Goal: Task Accomplishment & Management: Use online tool/utility

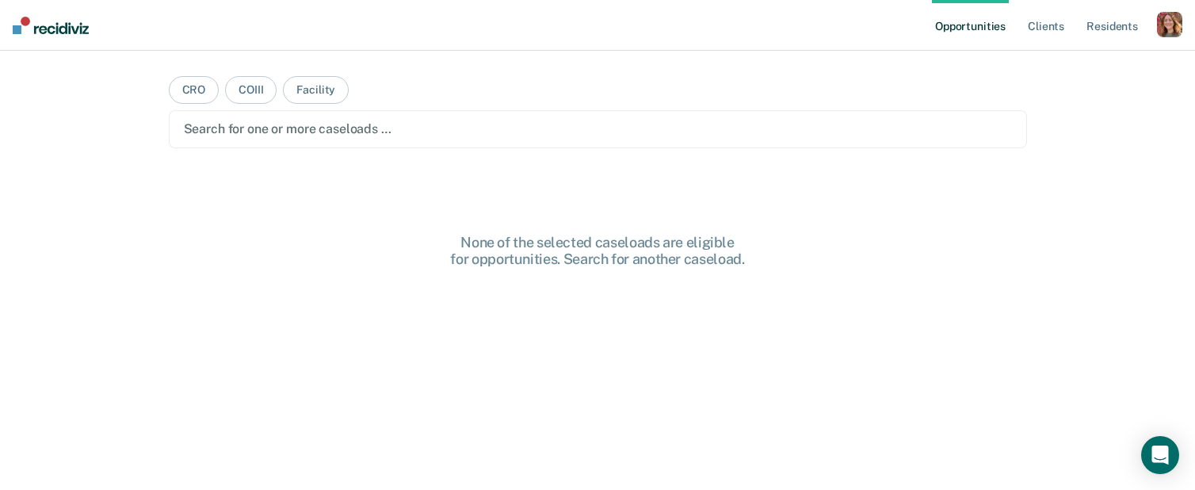
click at [1172, 23] on div "button" at bounding box center [1169, 24] width 25 height 25
click at [1058, 65] on link "Profile" at bounding box center [1106, 64] width 128 height 13
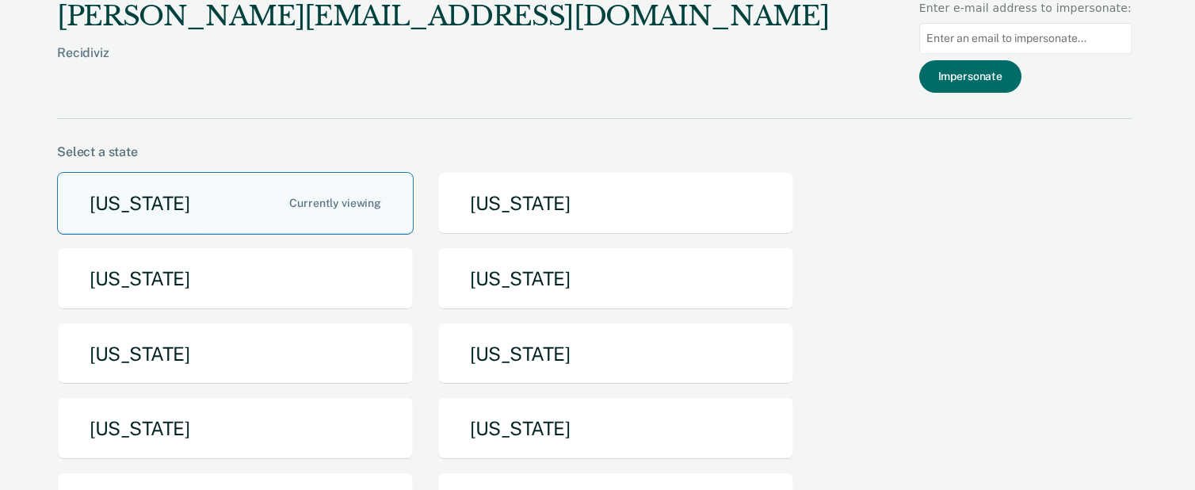
click at [194, 212] on button "Arizona" at bounding box center [235, 203] width 357 height 63
click at [194, 212] on div "annie@recidiviz.org Recidiviz Enter e-mail address to impersonate: Impersonate …" at bounding box center [597, 245] width 1195 height 490
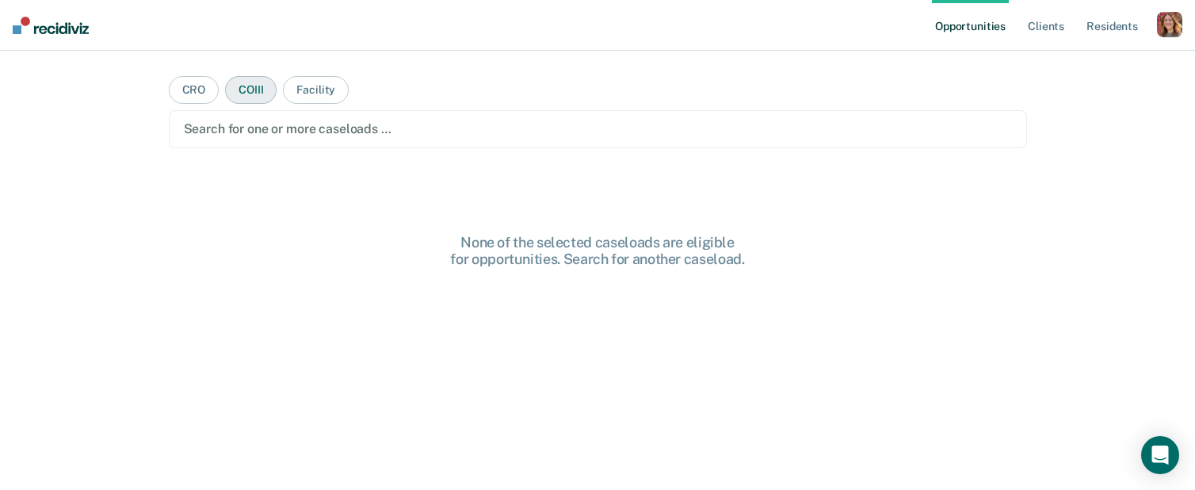
click at [241, 100] on button "COIII" at bounding box center [251, 90] width 52 height 28
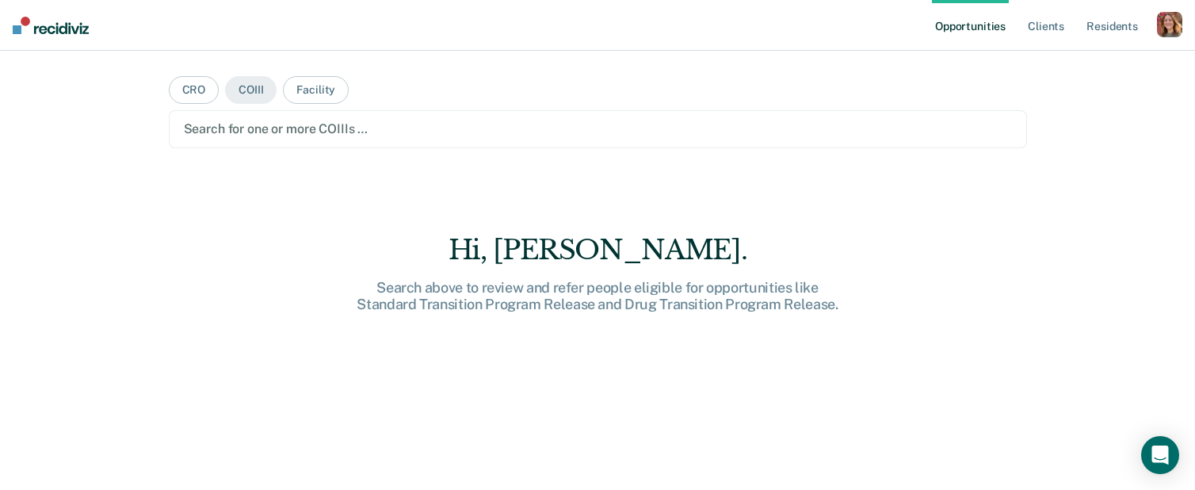
click at [269, 127] on div at bounding box center [598, 129] width 828 height 18
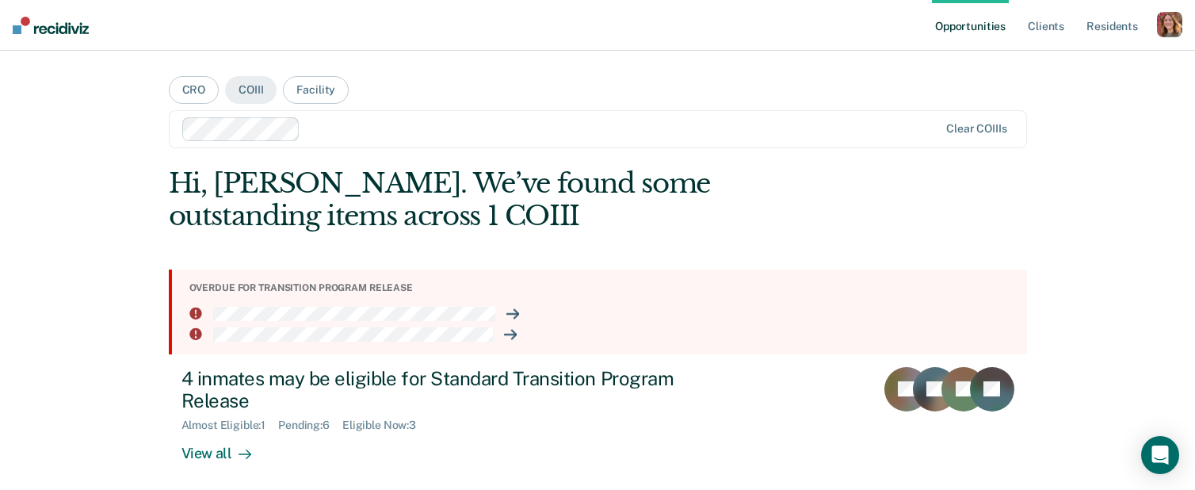
type input "f"
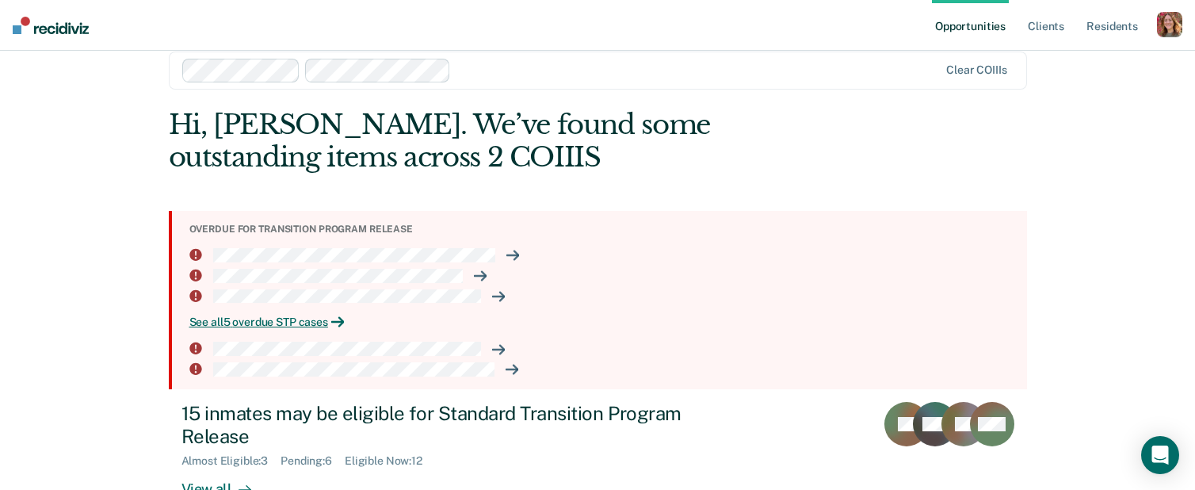
scroll to position [88, 0]
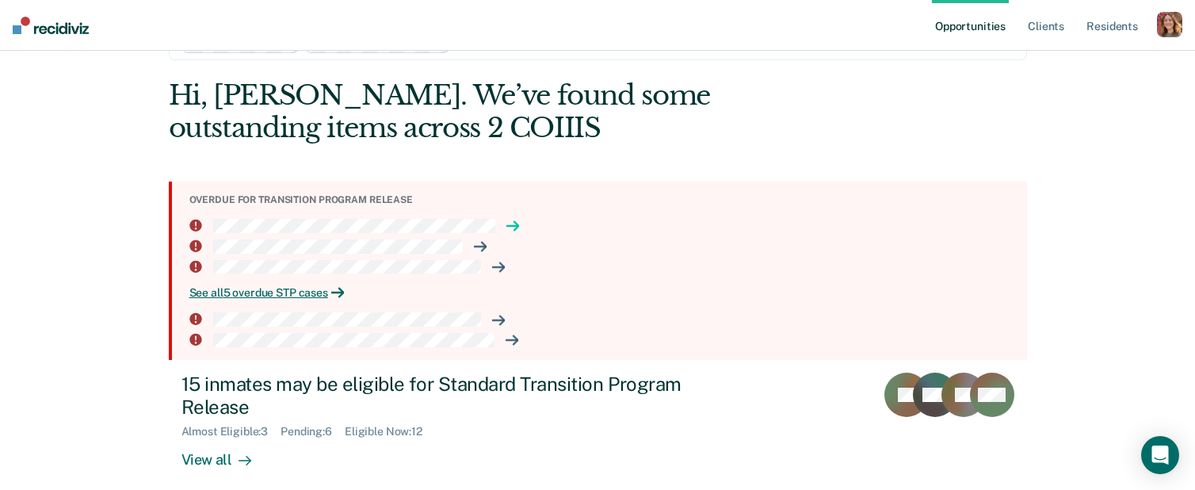
click at [518, 225] on icon at bounding box center [516, 226] width 4 height 9
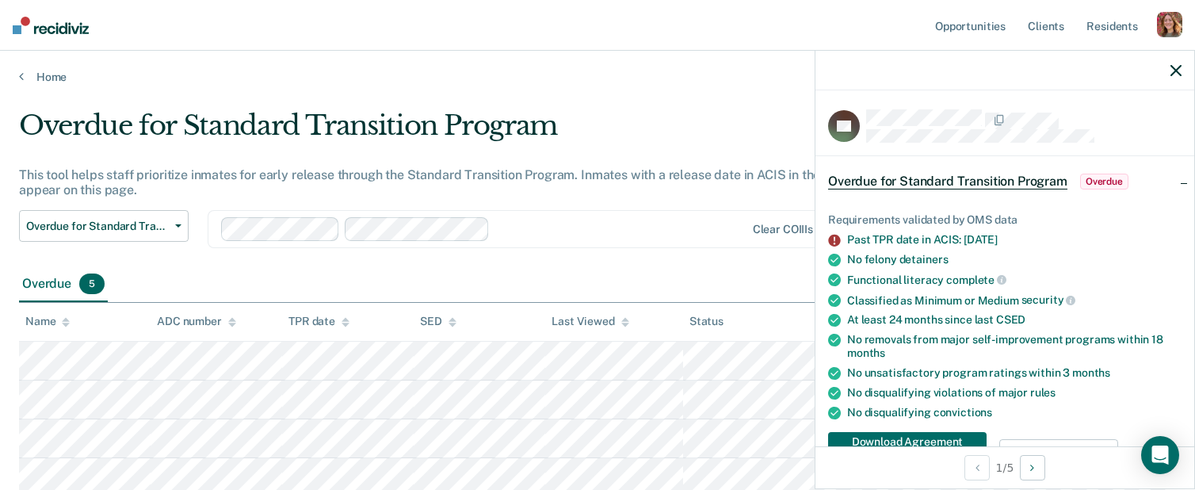
click at [1173, 75] on icon "button" at bounding box center [1176, 70] width 11 height 11
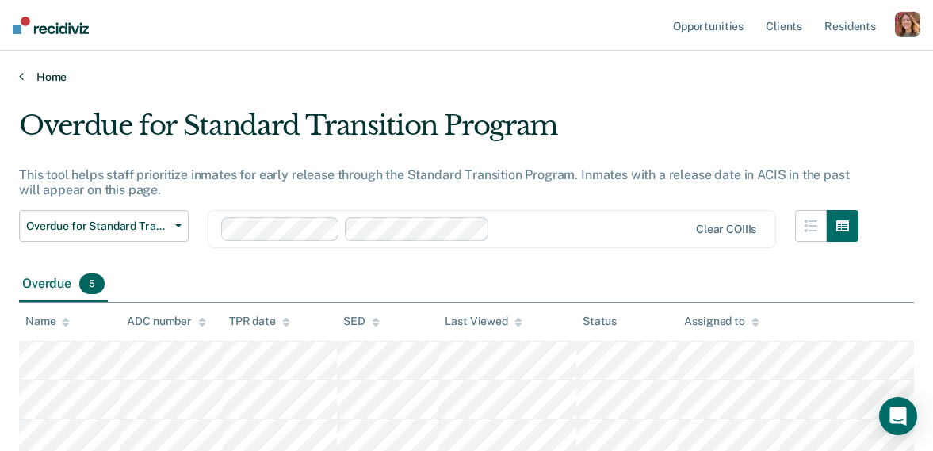
click at [34, 74] on link "Home" at bounding box center [466, 77] width 895 height 14
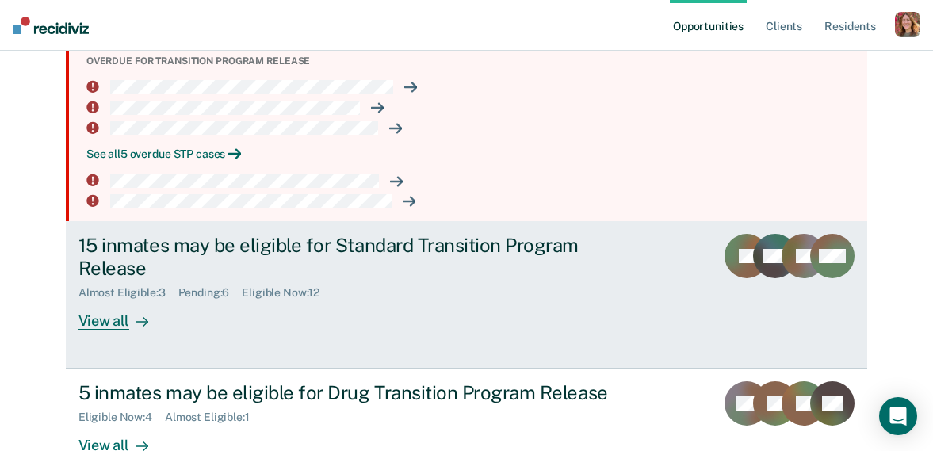
scroll to position [243, 0]
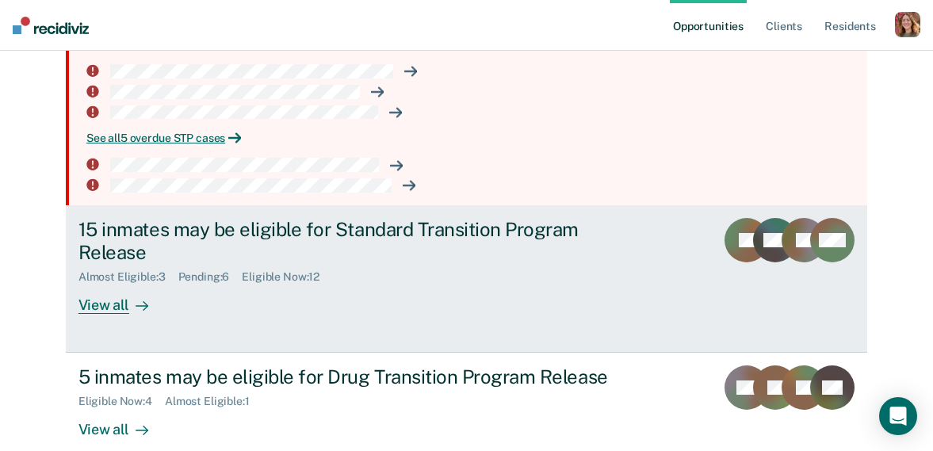
click at [93, 300] on div "View all" at bounding box center [122, 298] width 89 height 31
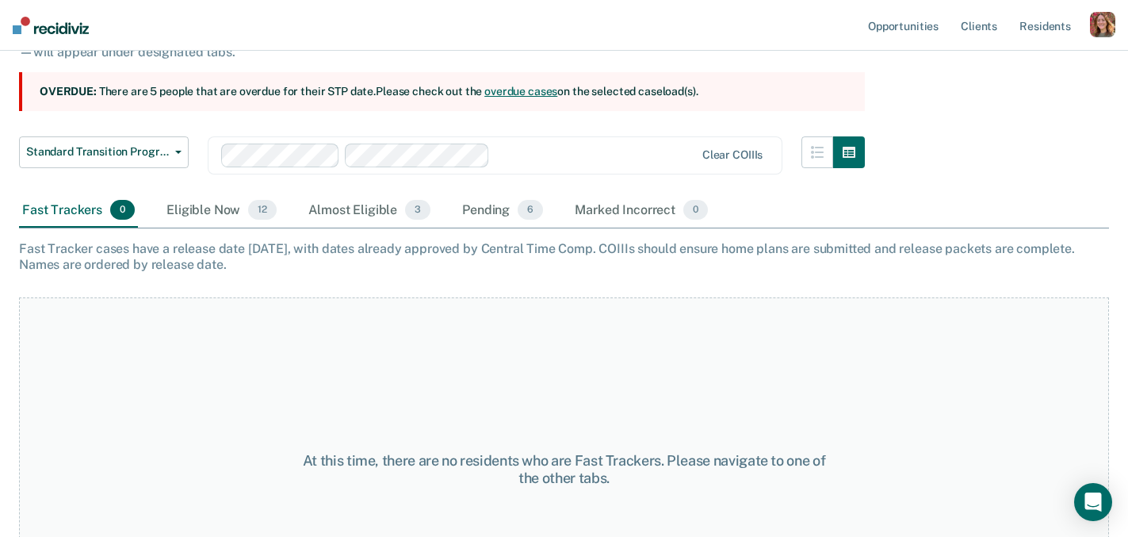
scroll to position [160, 0]
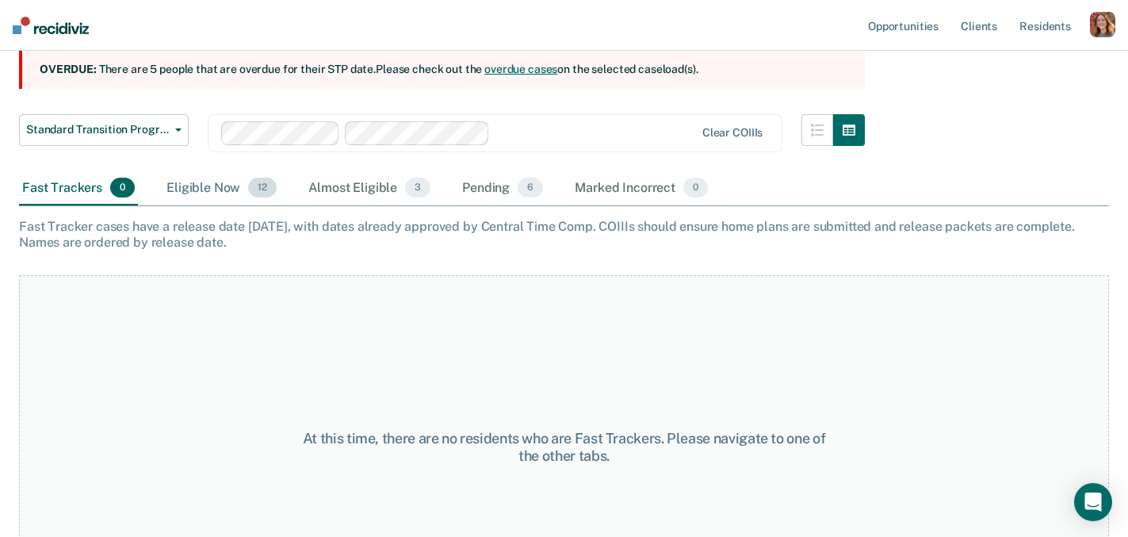
click at [207, 186] on div "Eligible Now 12" at bounding box center [221, 188] width 117 height 35
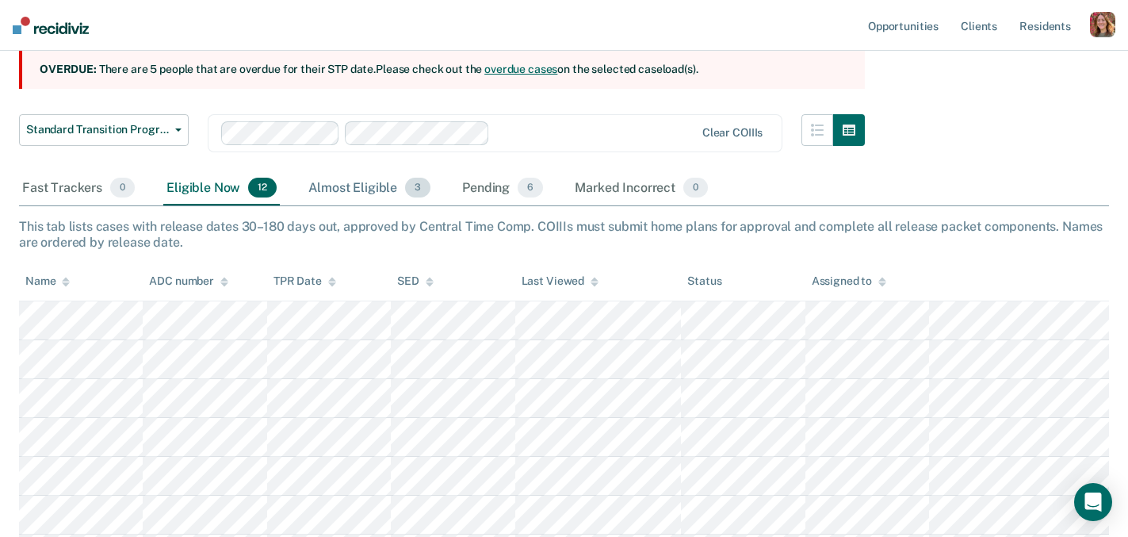
click at [310, 191] on div "Almost Eligible 3" at bounding box center [369, 188] width 128 height 35
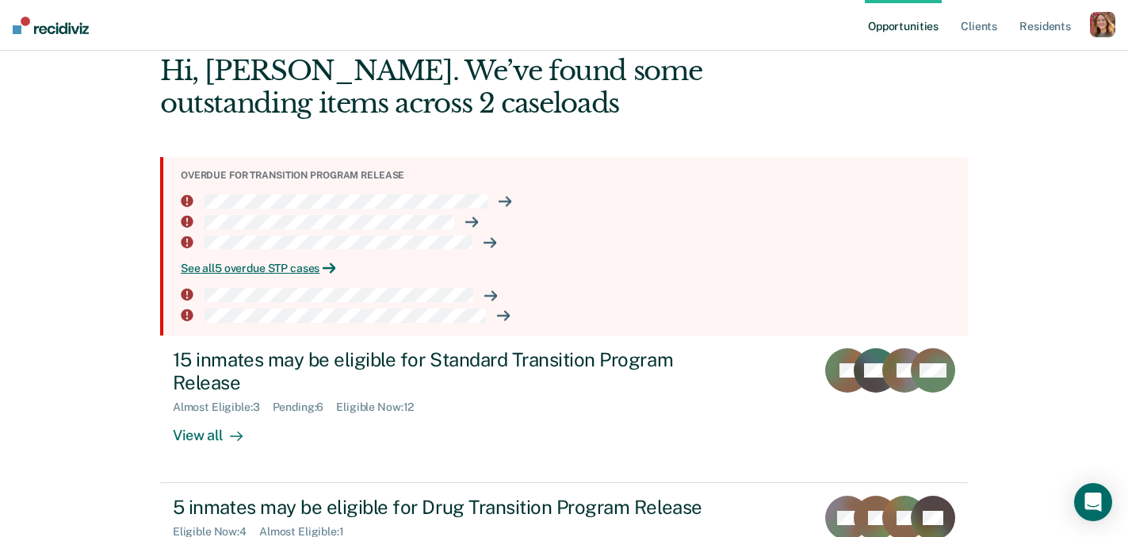
scroll to position [107, 0]
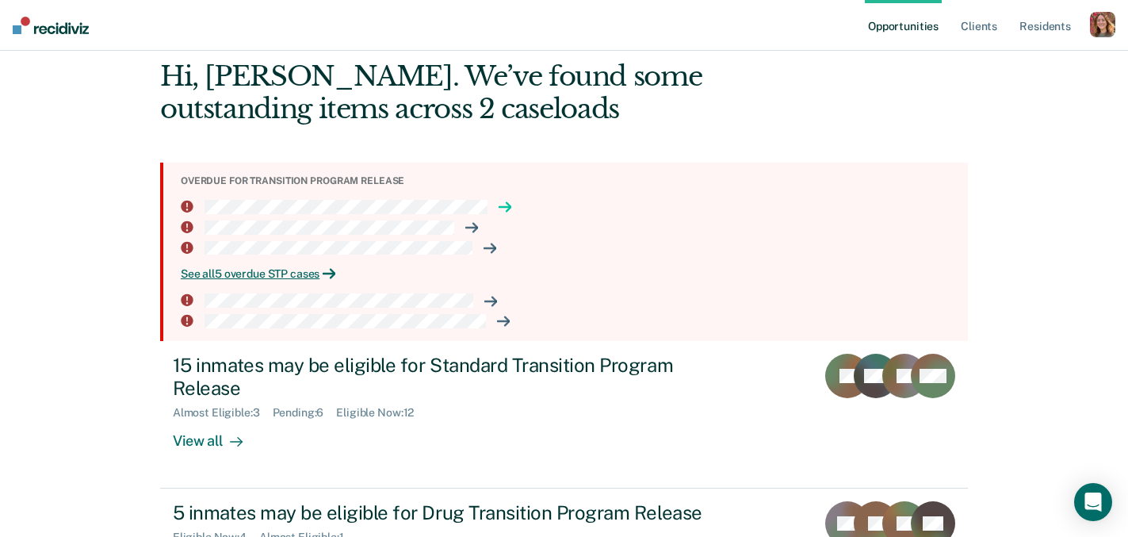
click at [500, 205] on icon at bounding box center [505, 207] width 13 height 13
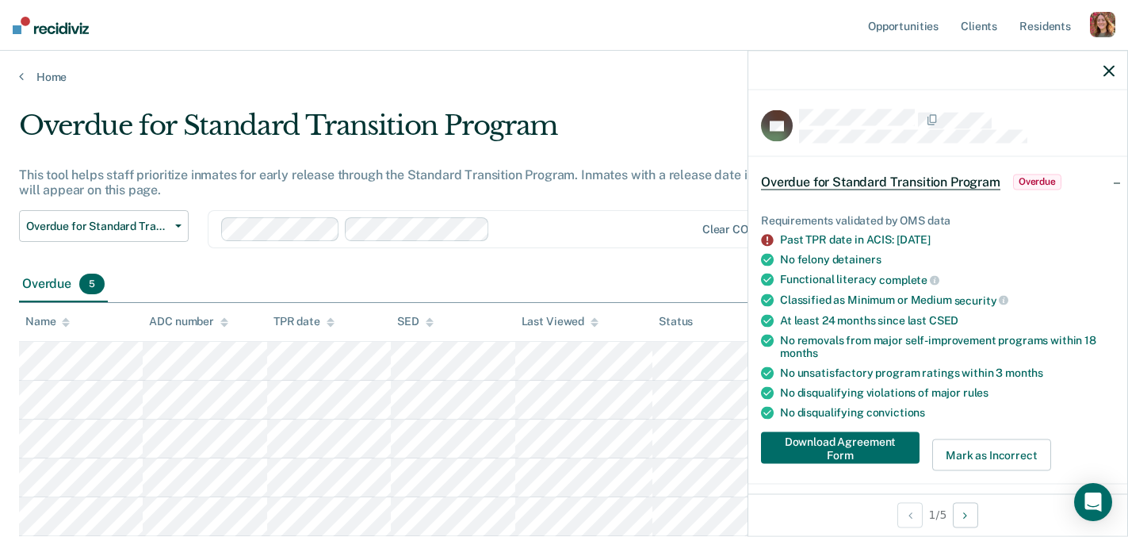
click at [1110, 70] on icon "button" at bounding box center [1108, 70] width 11 height 11
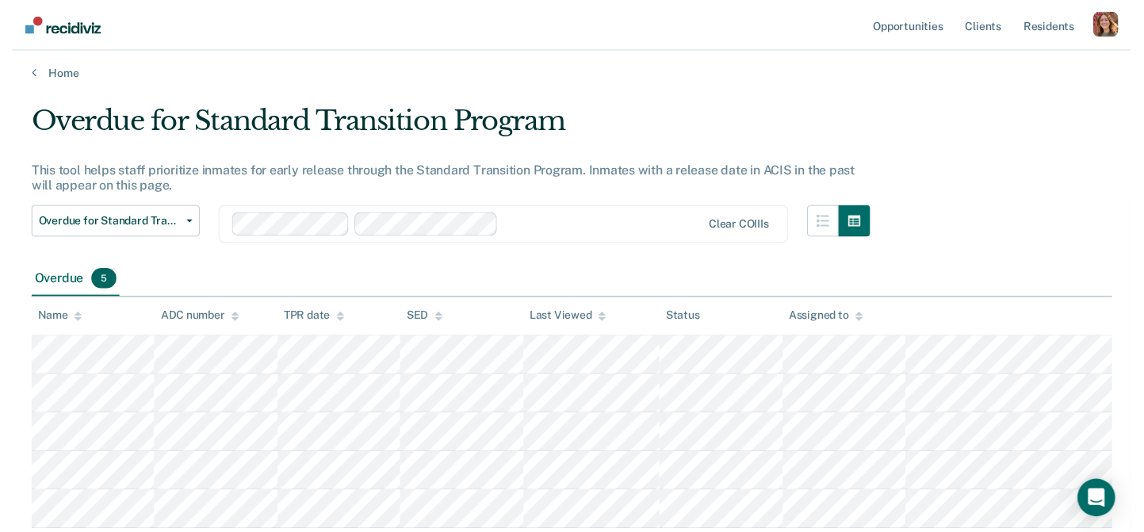
scroll to position [6, 0]
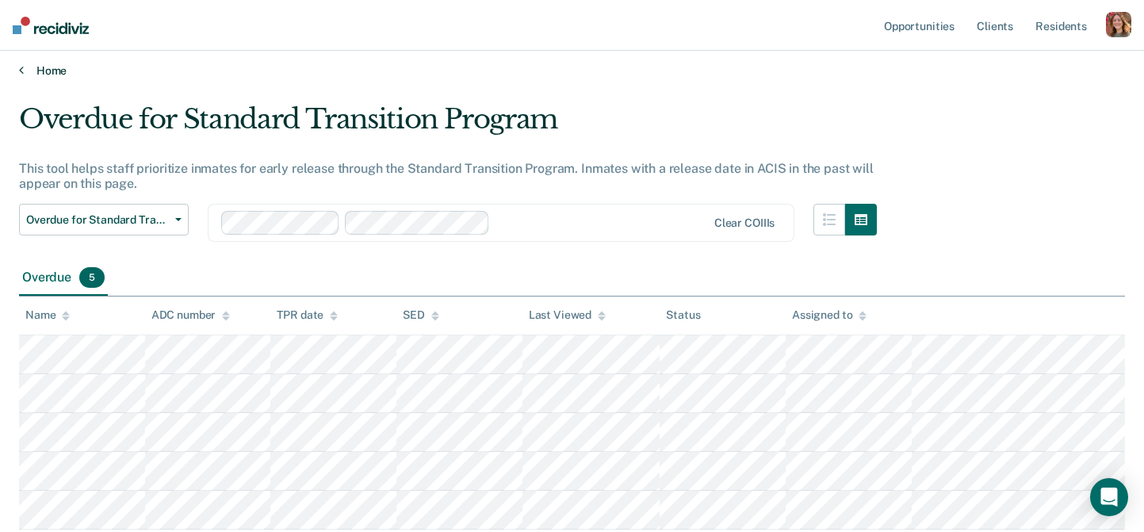
click at [42, 76] on link "Home" at bounding box center [572, 70] width 1106 height 14
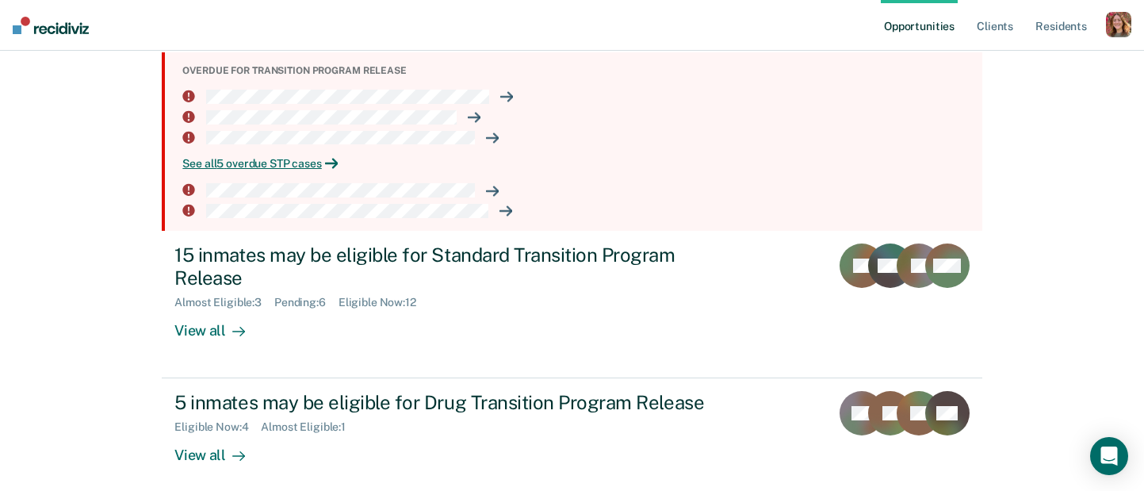
scroll to position [220, 0]
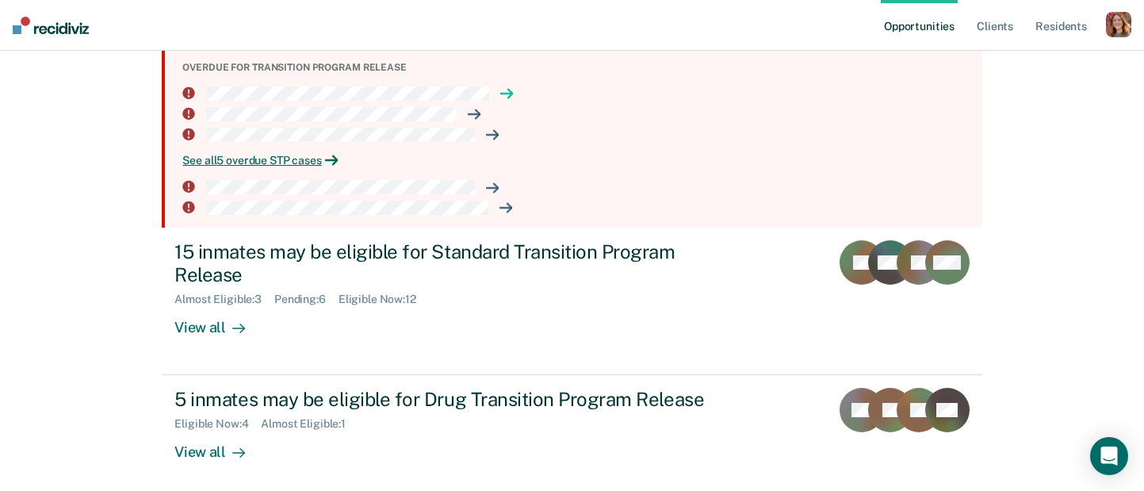
click at [505, 94] on icon at bounding box center [507, 94] width 12 height 0
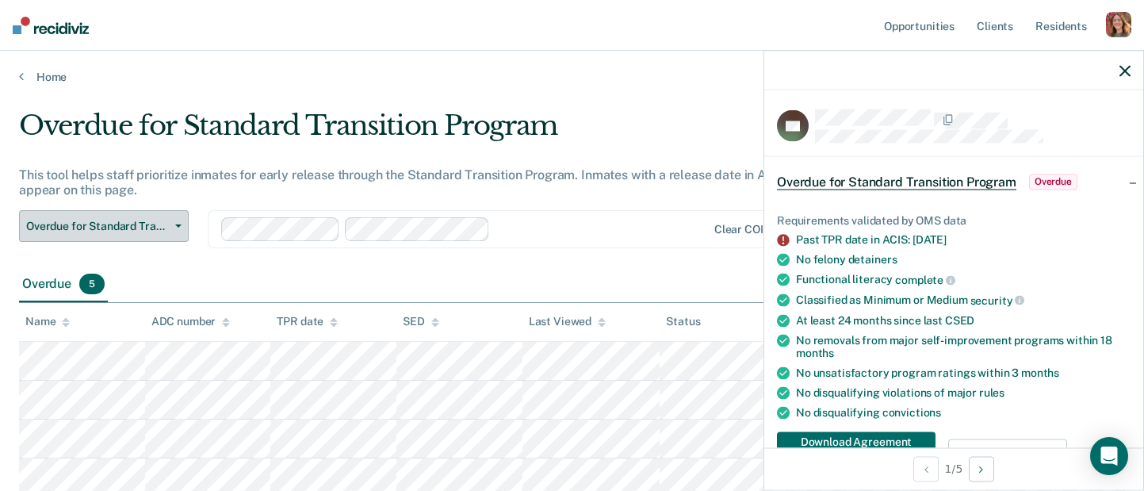
click at [159, 224] on span "Overdue for Standard Transition Program" at bounding box center [97, 226] width 143 height 13
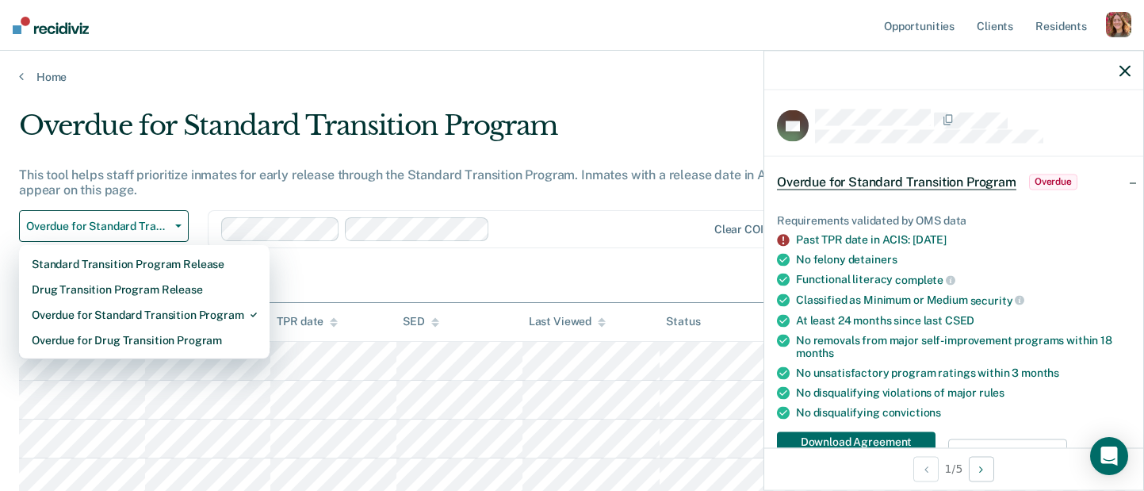
click at [195, 174] on div "This tool helps staff prioritize inmates for early release through the Standard…" at bounding box center [448, 182] width 858 height 30
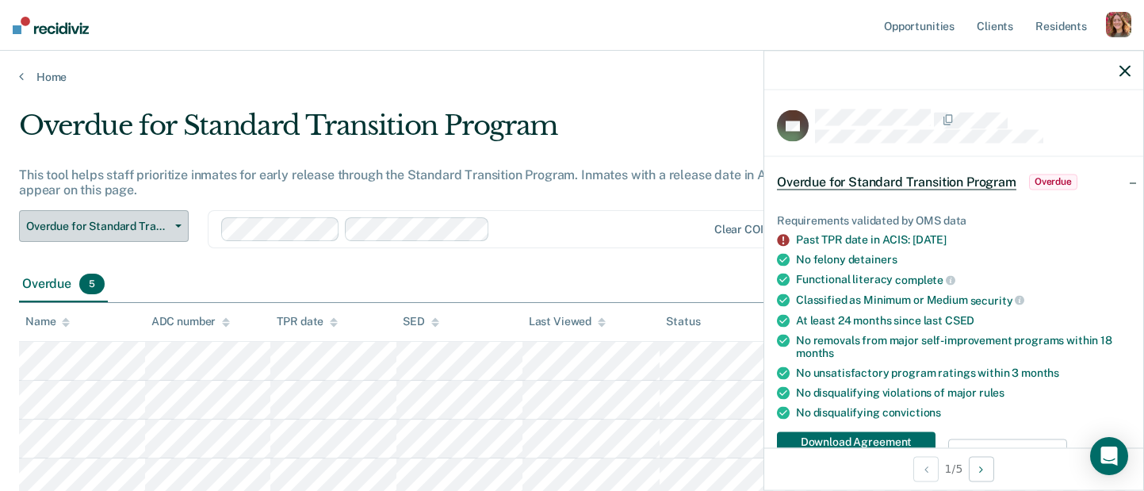
click at [170, 228] on button "Overdue for Standard Transition Program" at bounding box center [104, 226] width 170 height 32
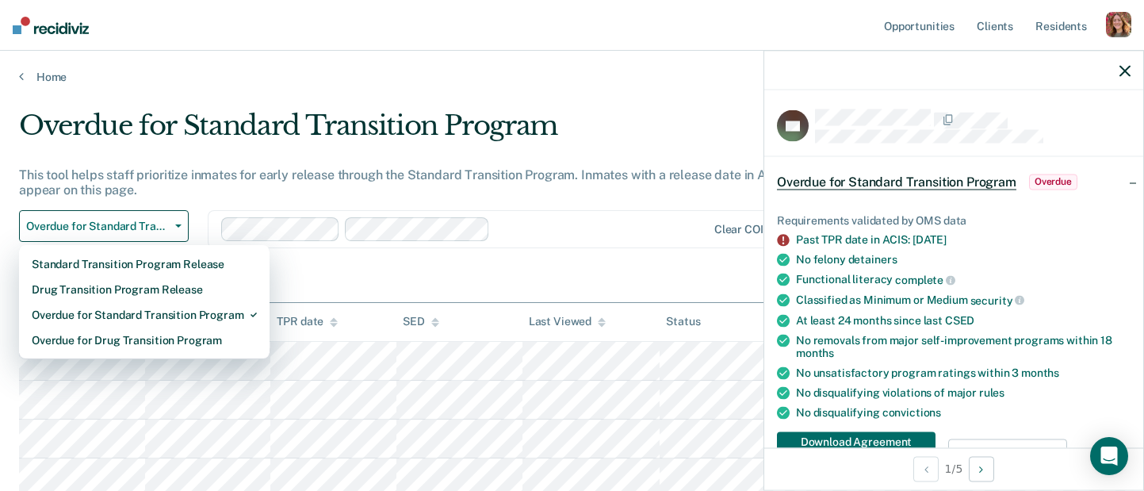
click at [214, 167] on div "This tool helps staff prioritize inmates for early release through the Standard…" at bounding box center [448, 182] width 858 height 30
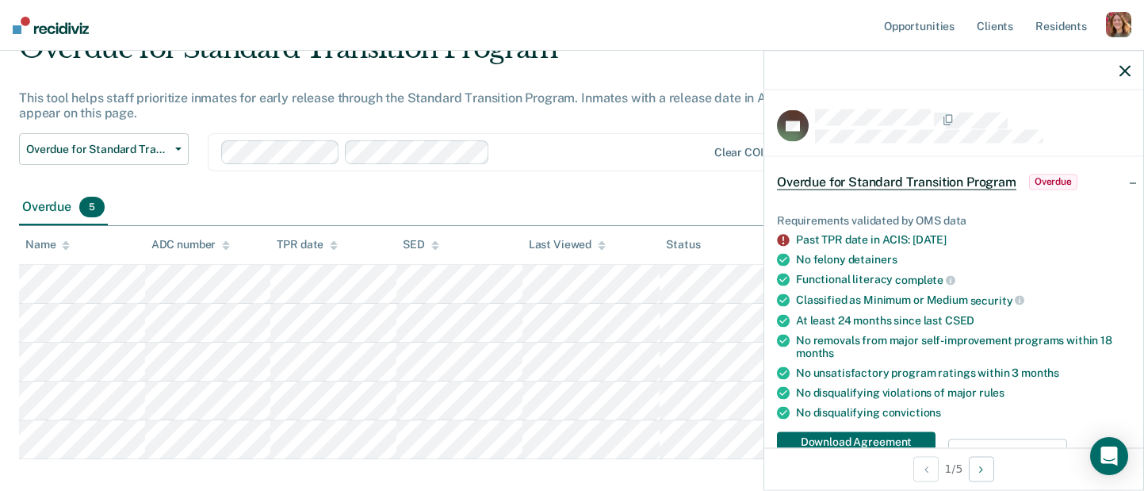
scroll to position [79, 0]
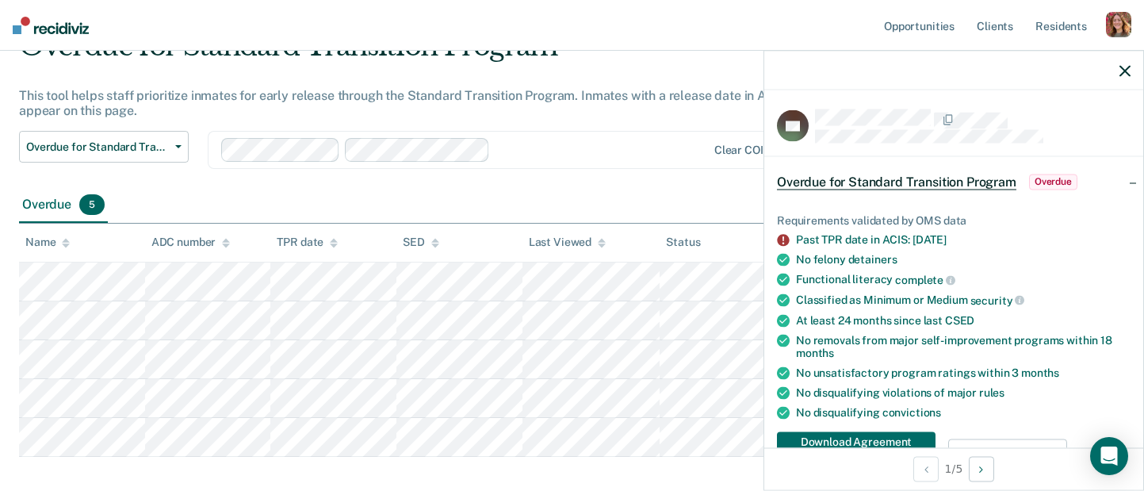
click at [1122, 71] on icon "button" at bounding box center [1124, 70] width 11 height 11
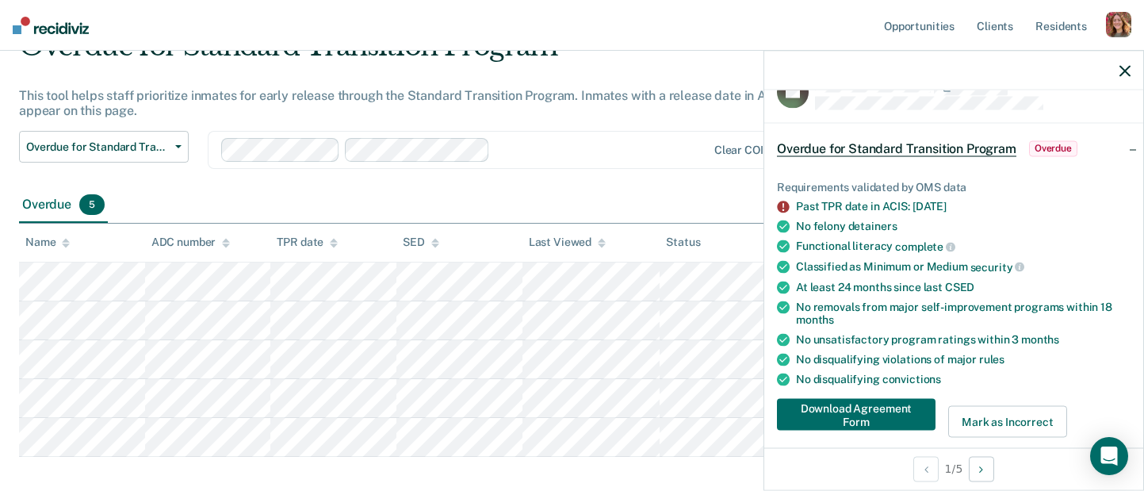
scroll to position [38, 0]
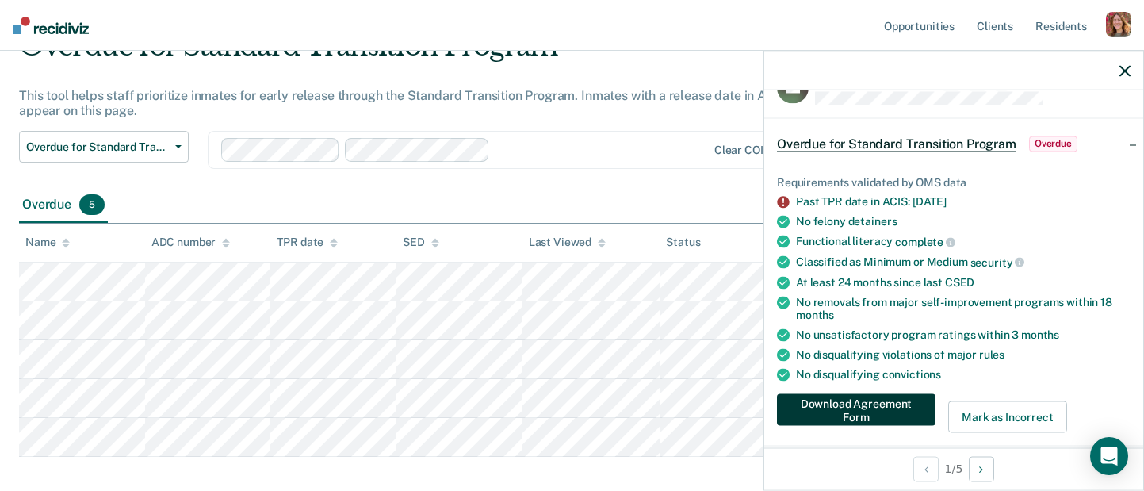
click at [893, 411] on button "Download Agreement Form" at bounding box center [856, 410] width 159 height 32
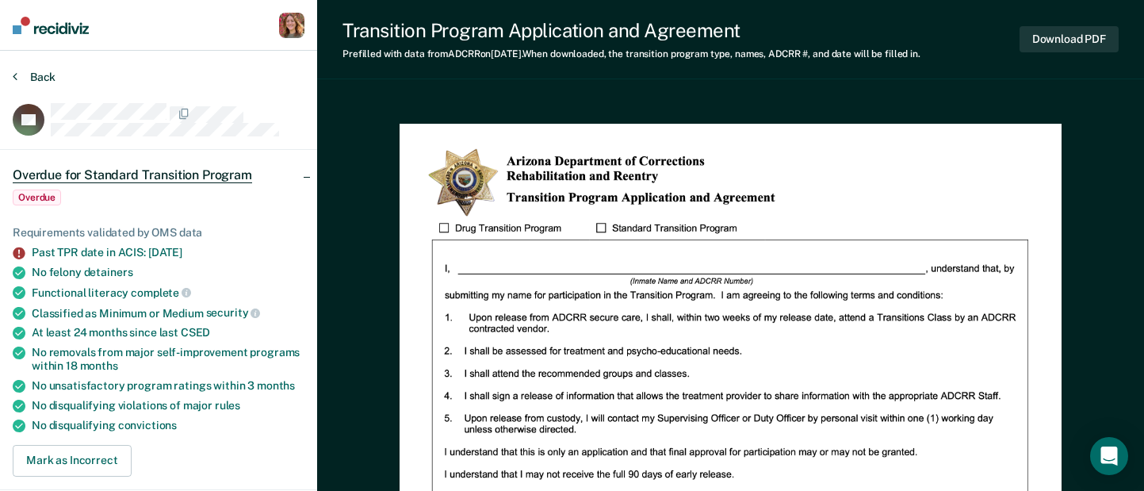
click at [14, 73] on icon at bounding box center [15, 76] width 5 height 13
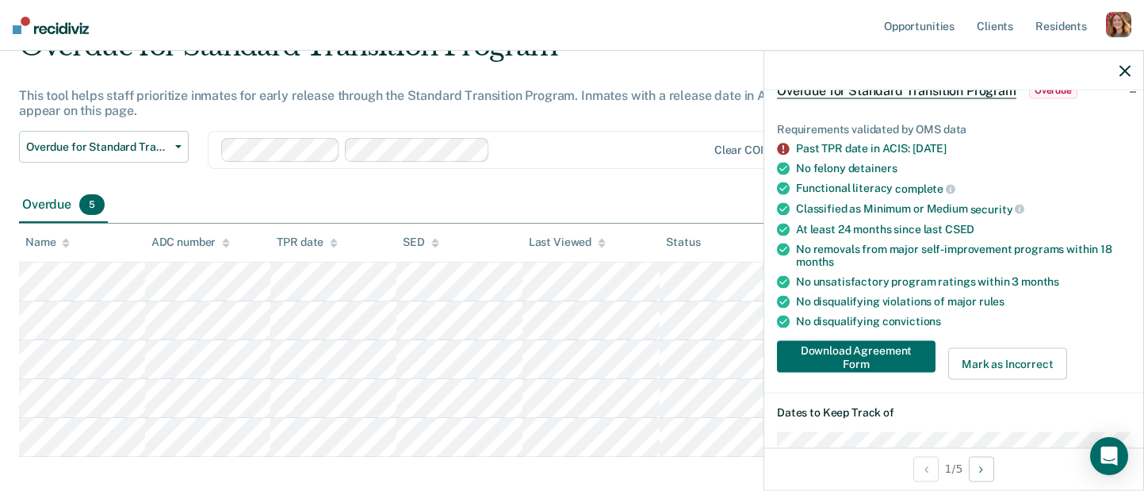
scroll to position [124, 0]
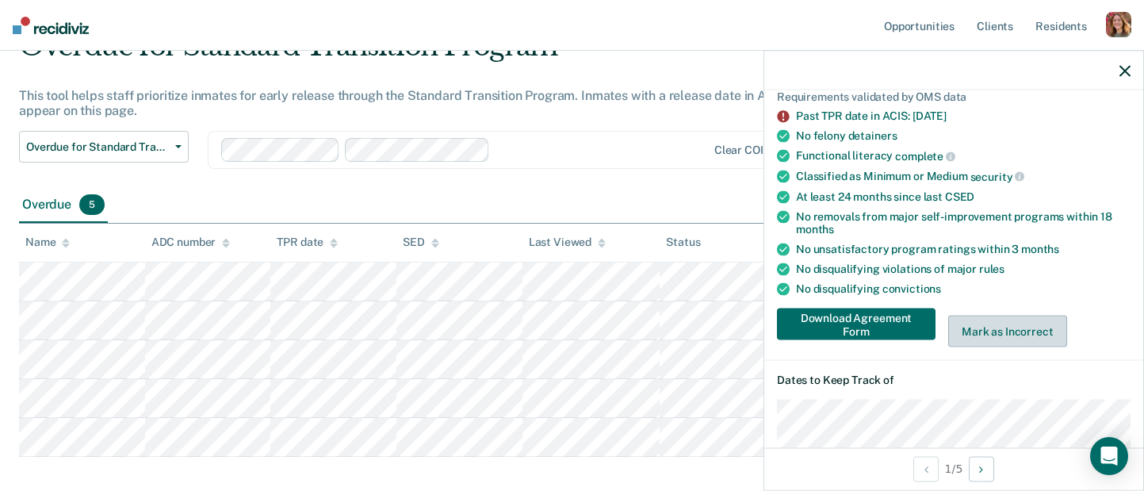
click at [1018, 327] on button "Mark as Incorrect" at bounding box center [1007, 331] width 119 height 32
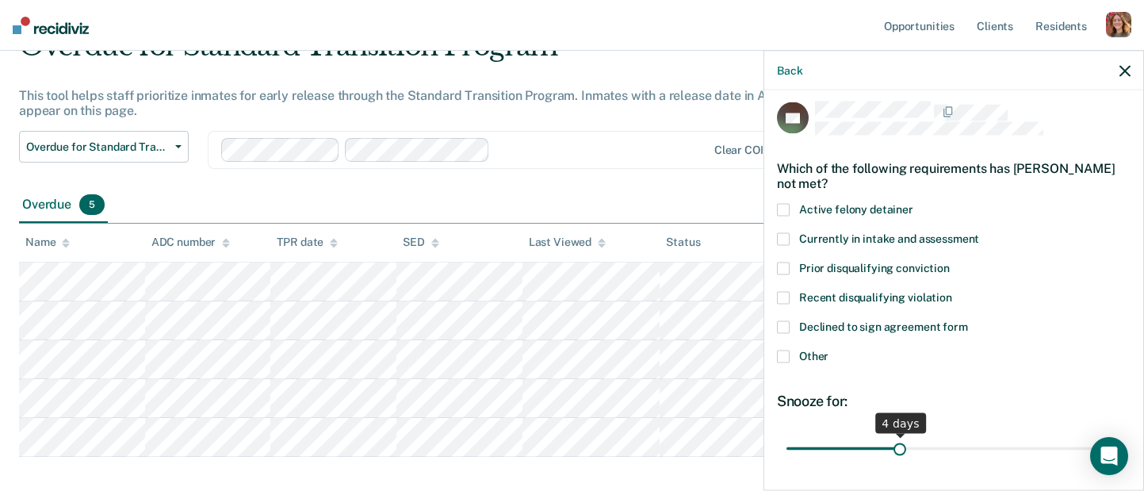
scroll to position [0, 0]
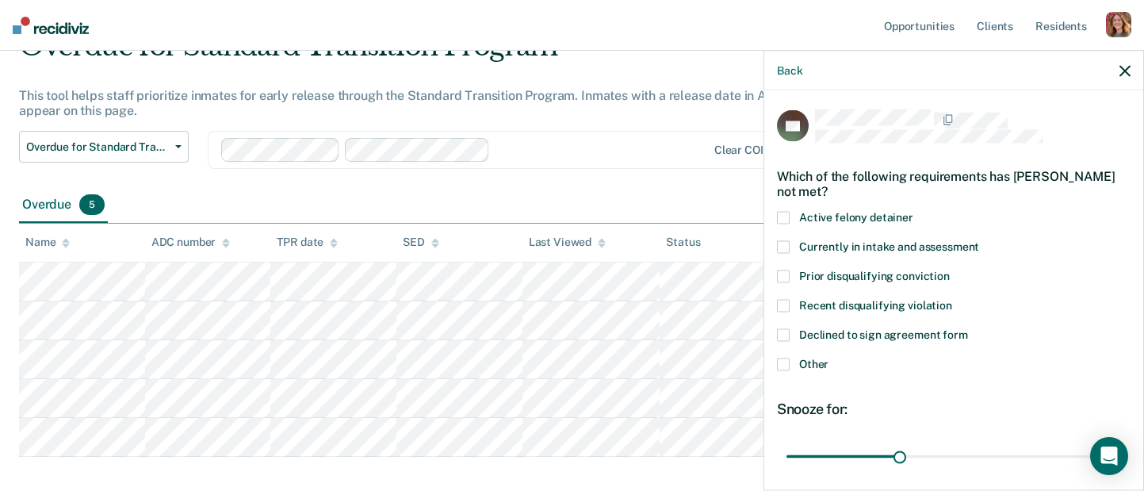
click at [787, 214] on span at bounding box center [783, 218] width 13 height 13
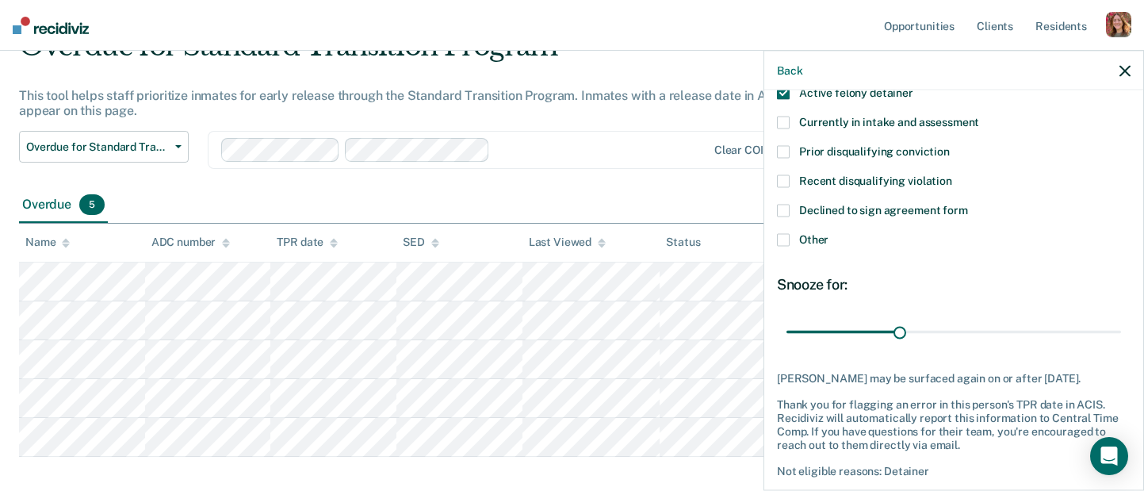
scroll to position [131, 0]
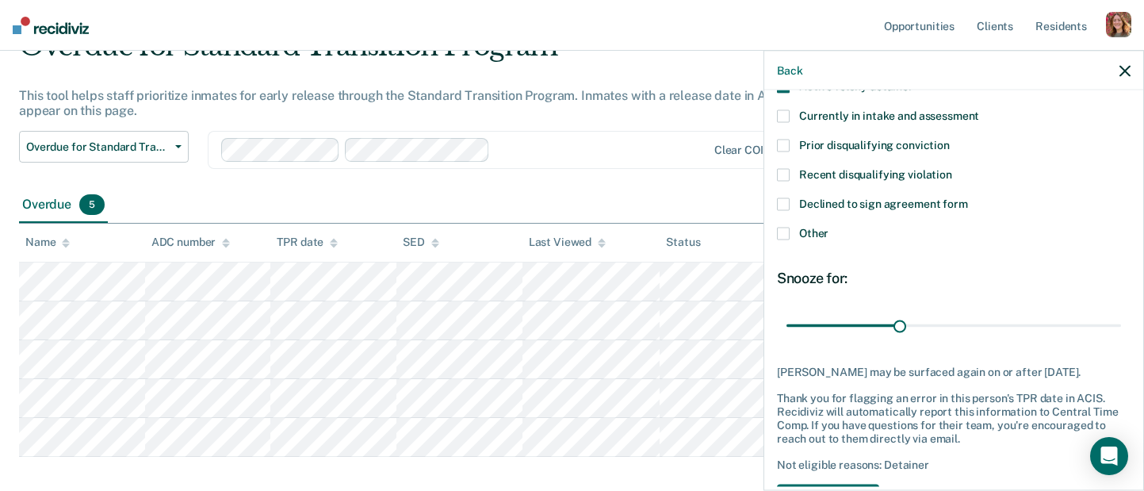
click at [1122, 71] on icon "button" at bounding box center [1124, 70] width 11 height 11
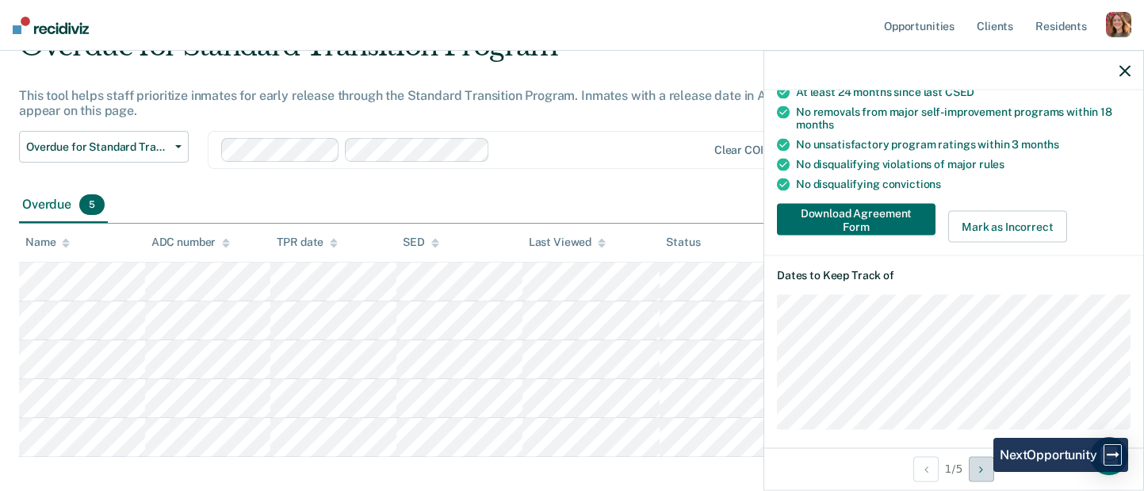
click at [981, 472] on icon "Next Opportunity" at bounding box center [981, 468] width 4 height 11
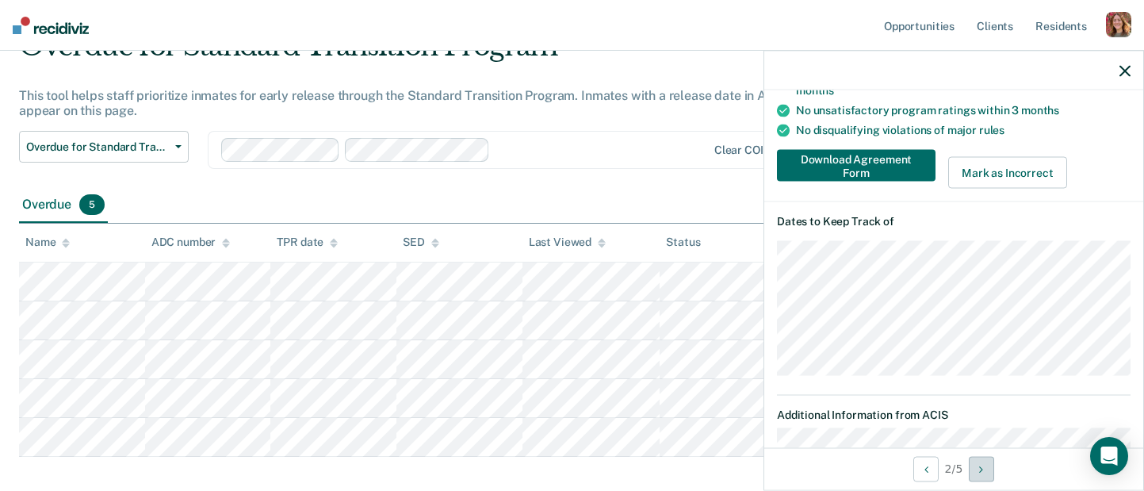
scroll to position [244, 0]
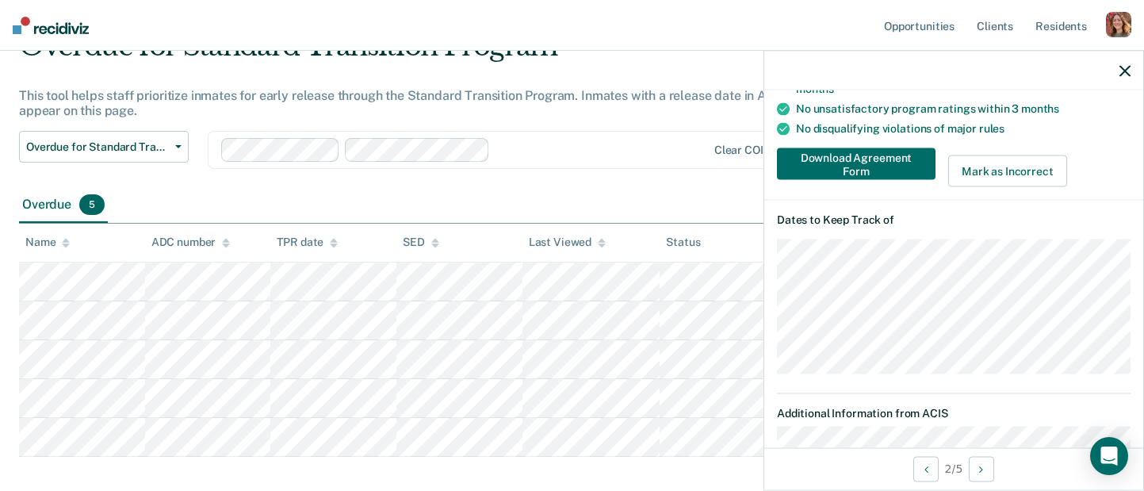
click at [1122, 70] on icon "button" at bounding box center [1124, 70] width 11 height 11
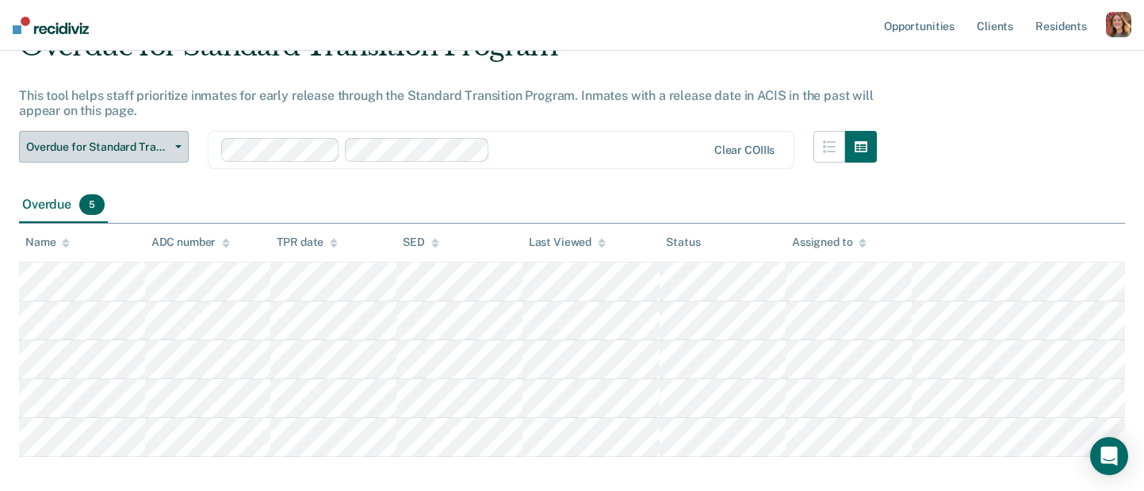
click at [122, 143] on span "Overdue for Standard Transition Program" at bounding box center [97, 146] width 143 height 13
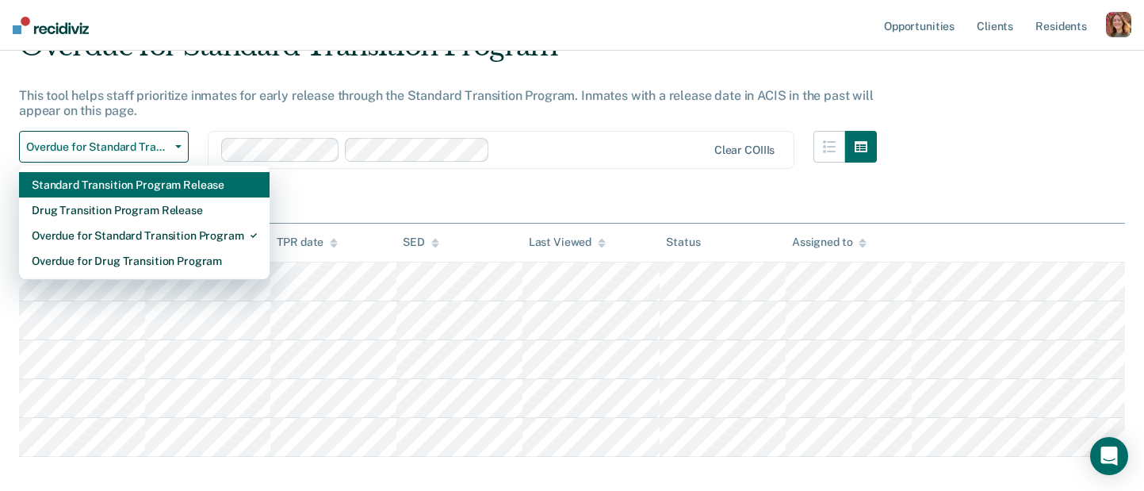
click at [123, 191] on div "Standard Transition Program Release" at bounding box center [144, 184] width 225 height 25
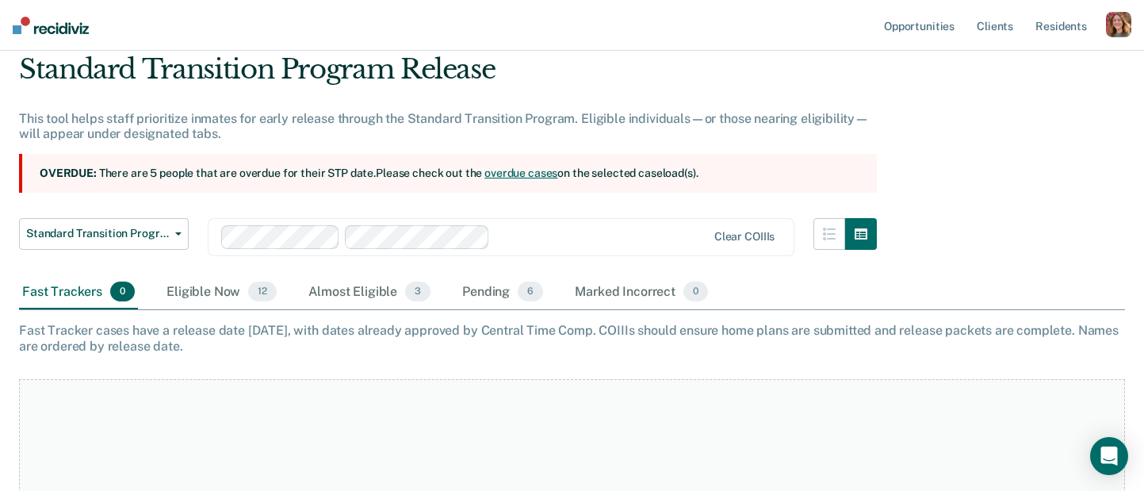
scroll to position [57, 0]
click at [174, 289] on div "Eligible Now 12" at bounding box center [221, 291] width 117 height 35
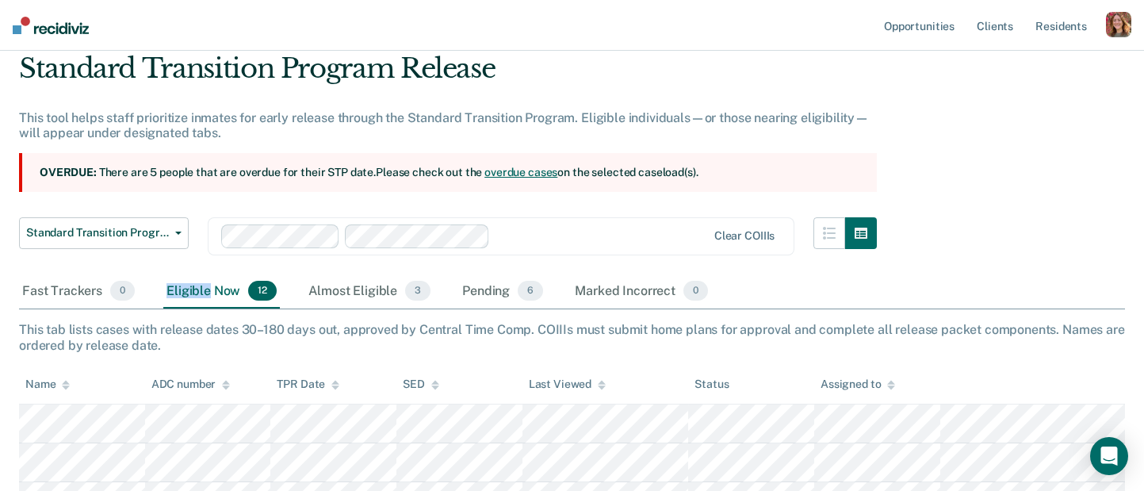
click at [174, 289] on div "Eligible Now 12" at bounding box center [221, 291] width 117 height 35
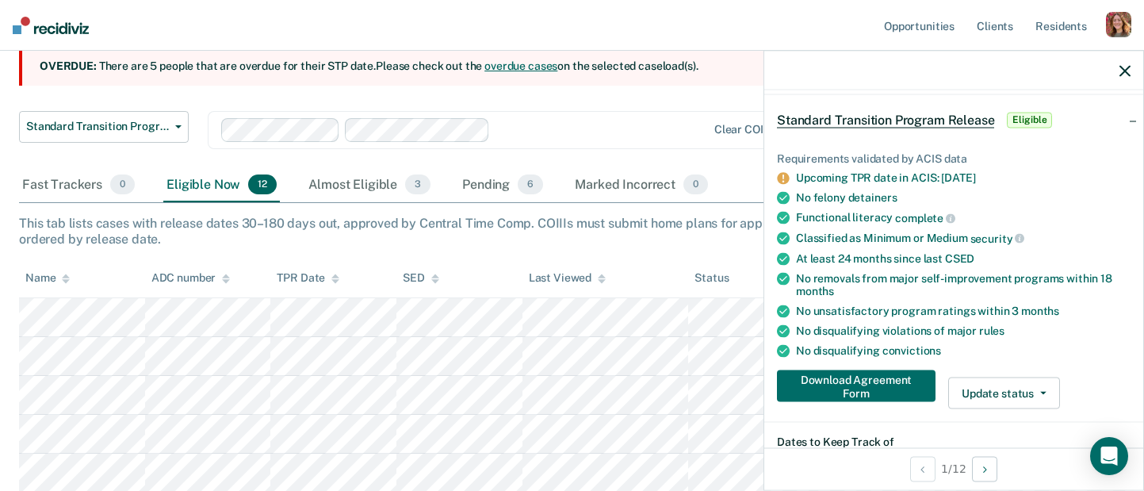
scroll to position [67, 0]
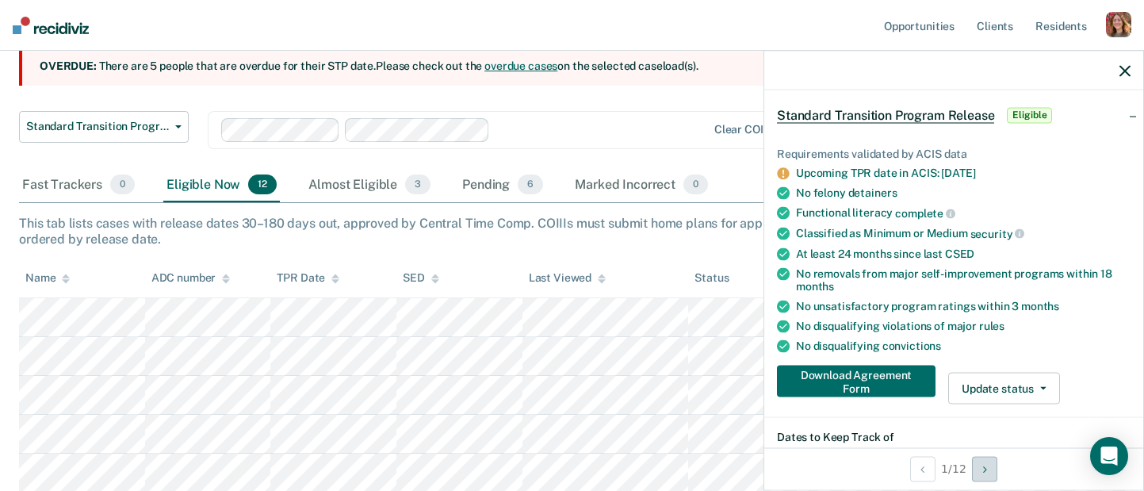
click at [983, 468] on icon "Next Opportunity" at bounding box center [985, 468] width 4 height 11
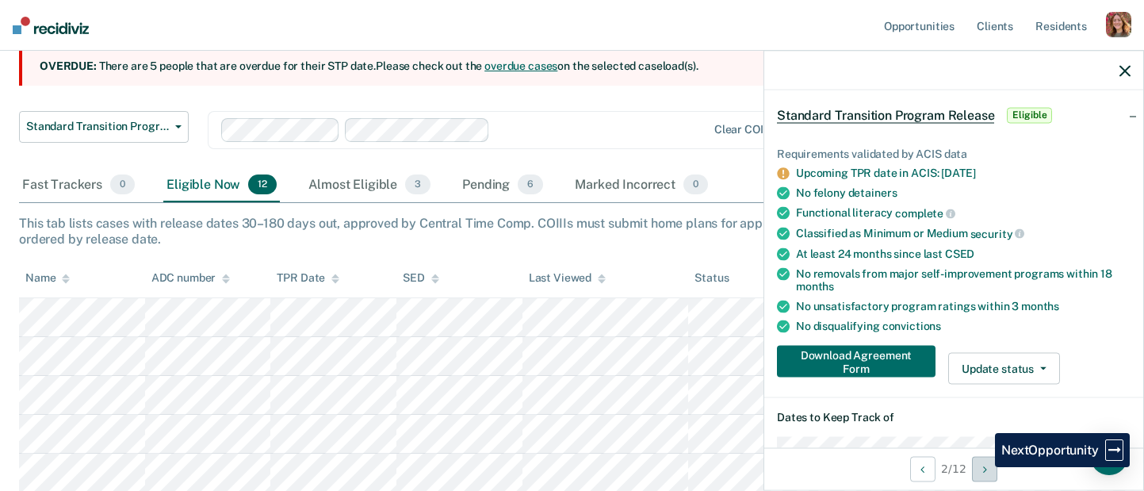
click at [983, 467] on button "Next Opportunity" at bounding box center [984, 468] width 25 height 25
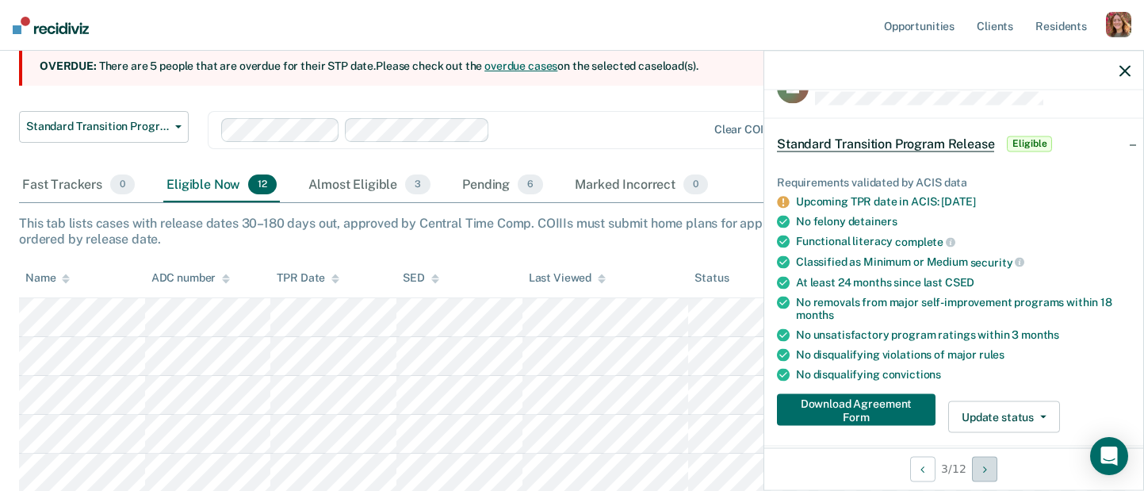
scroll to position [39, 0]
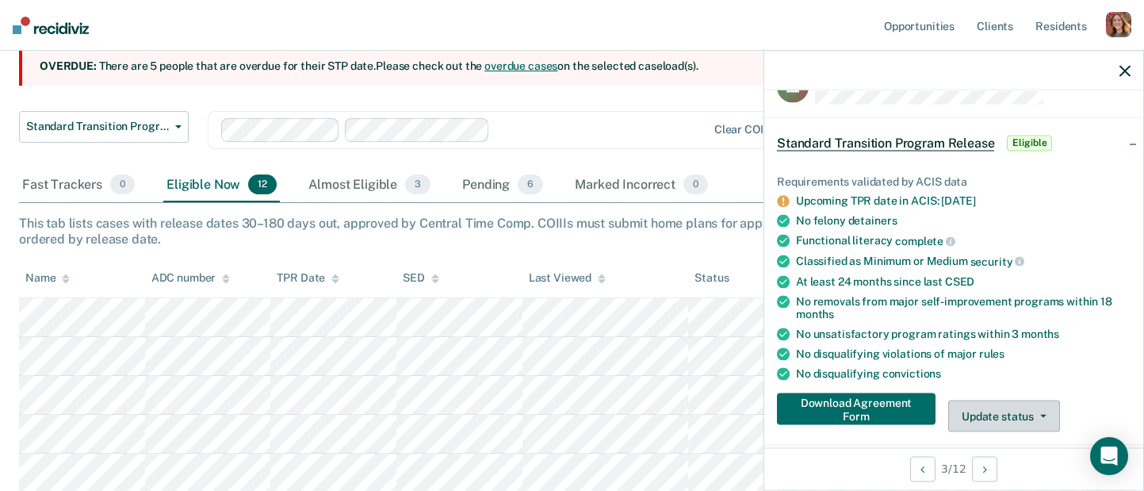
click at [1028, 413] on button "Update status" at bounding box center [1004, 416] width 112 height 32
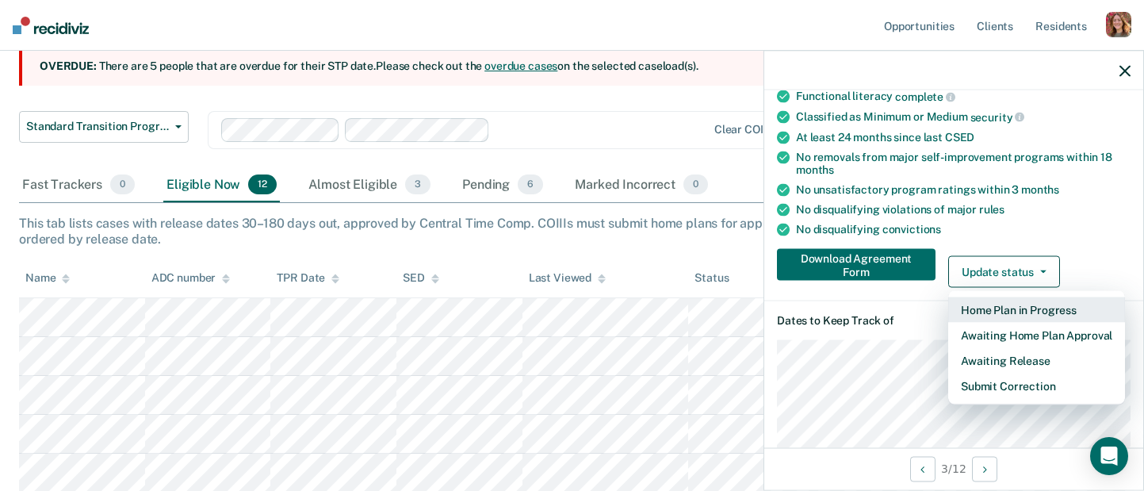
scroll to position [184, 0]
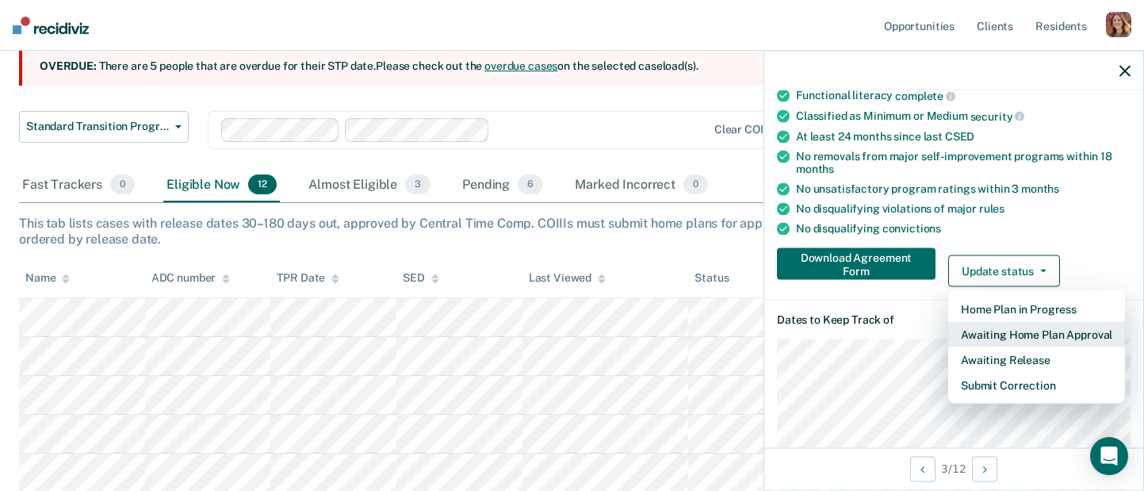
click at [1009, 329] on button "Awaiting Home Plan Approval" at bounding box center [1036, 334] width 177 height 25
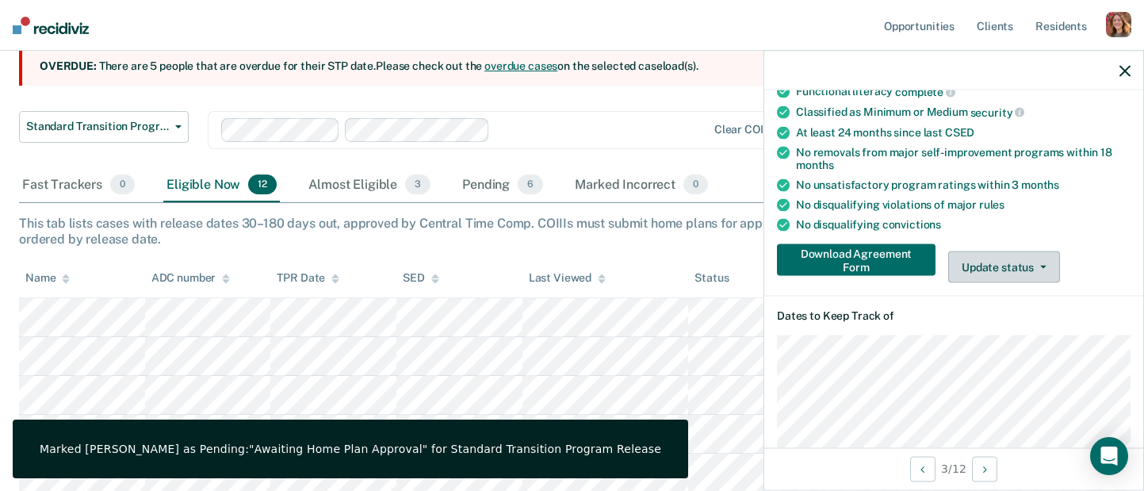
scroll to position [190, 0]
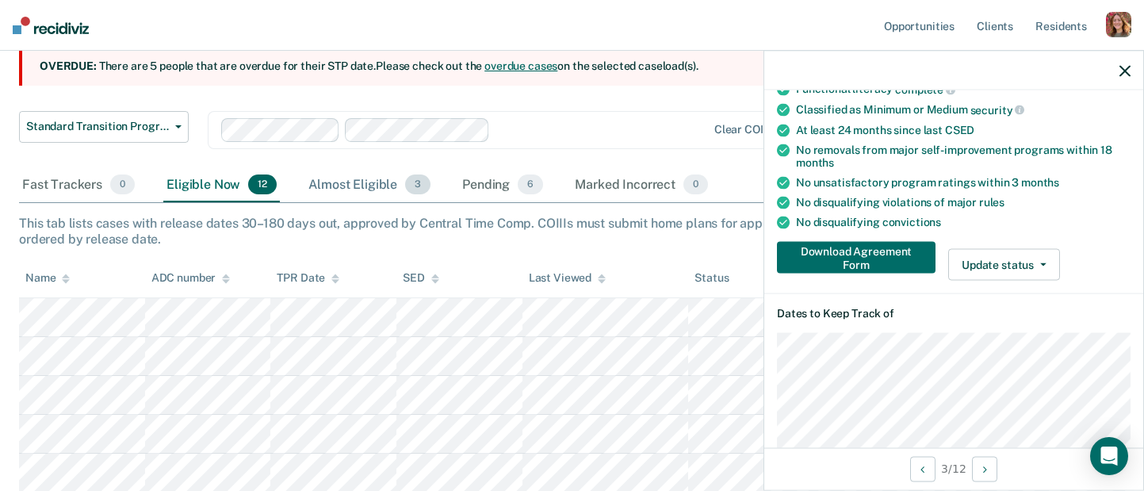
click at [338, 184] on div "Almost Eligible 3" at bounding box center [369, 185] width 128 height 35
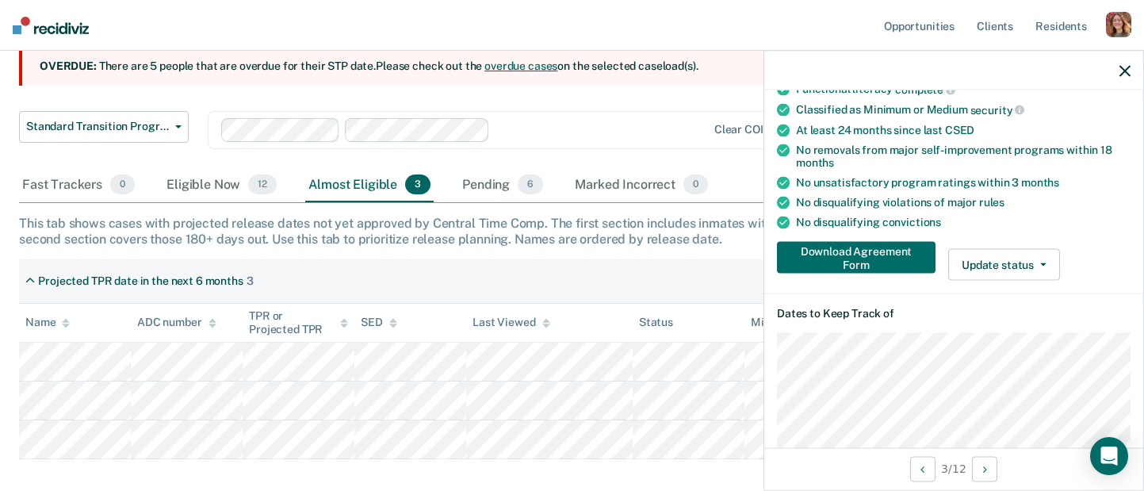
click at [1121, 69] on icon "button" at bounding box center [1124, 70] width 11 height 11
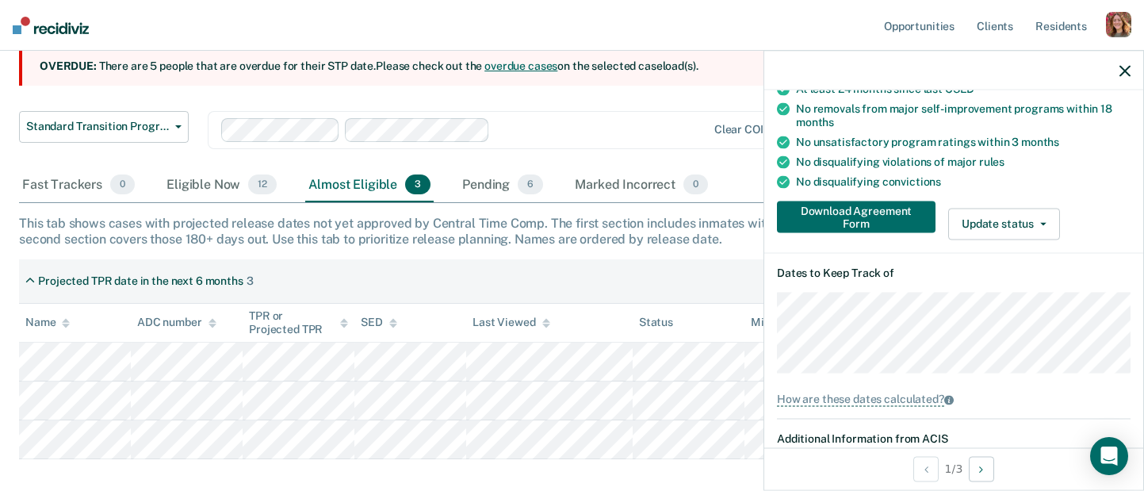
scroll to position [449, 0]
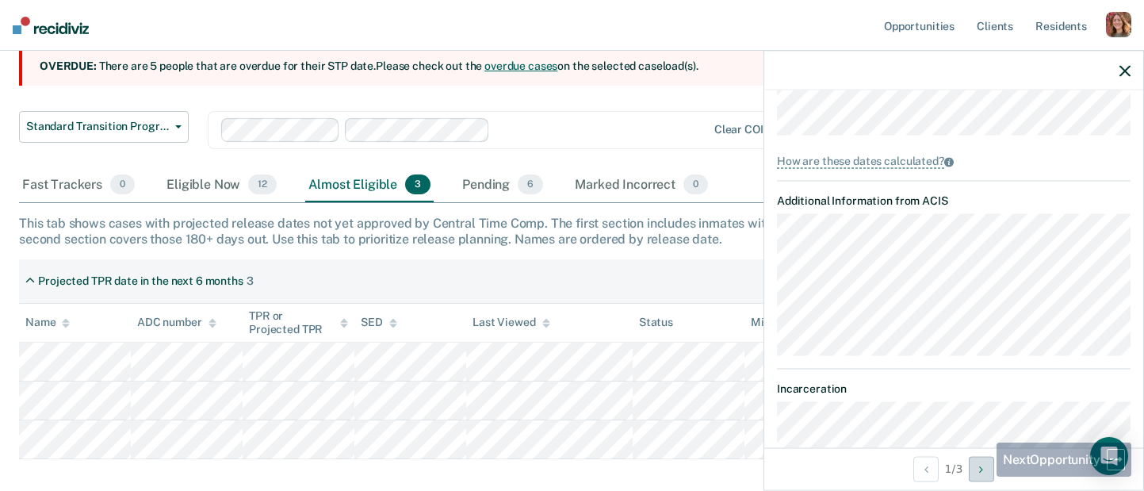
click at [983, 471] on icon "Next Opportunity" at bounding box center [981, 468] width 4 height 11
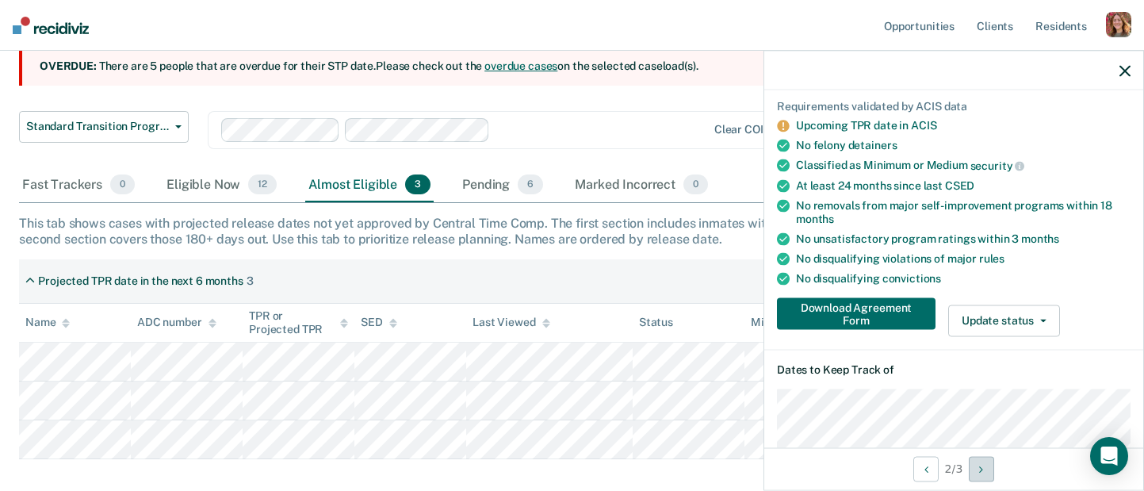
scroll to position [113, 0]
click at [715, 329] on th "Status" at bounding box center [689, 323] width 112 height 39
click at [1128, 67] on icon "button" at bounding box center [1124, 70] width 11 height 11
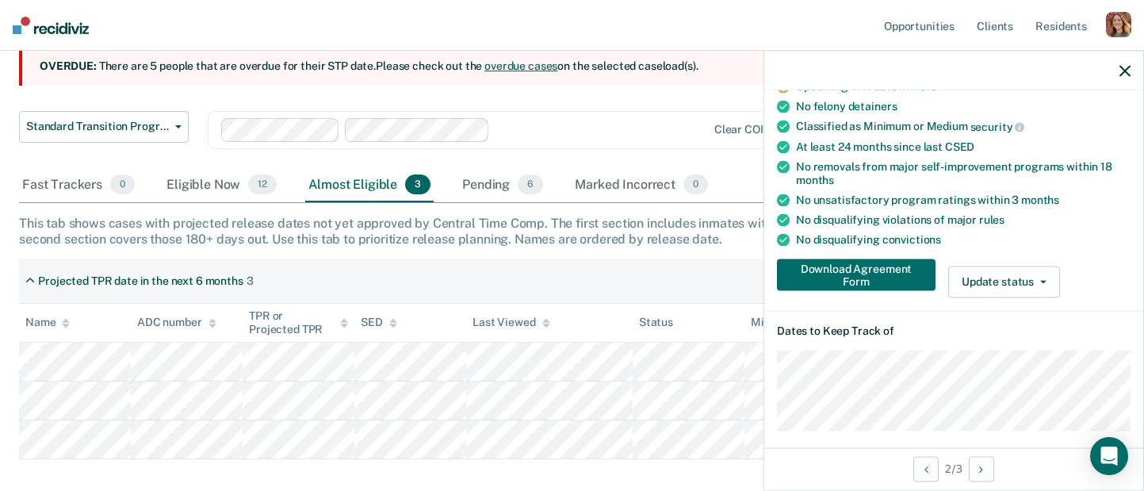
scroll to position [154, 0]
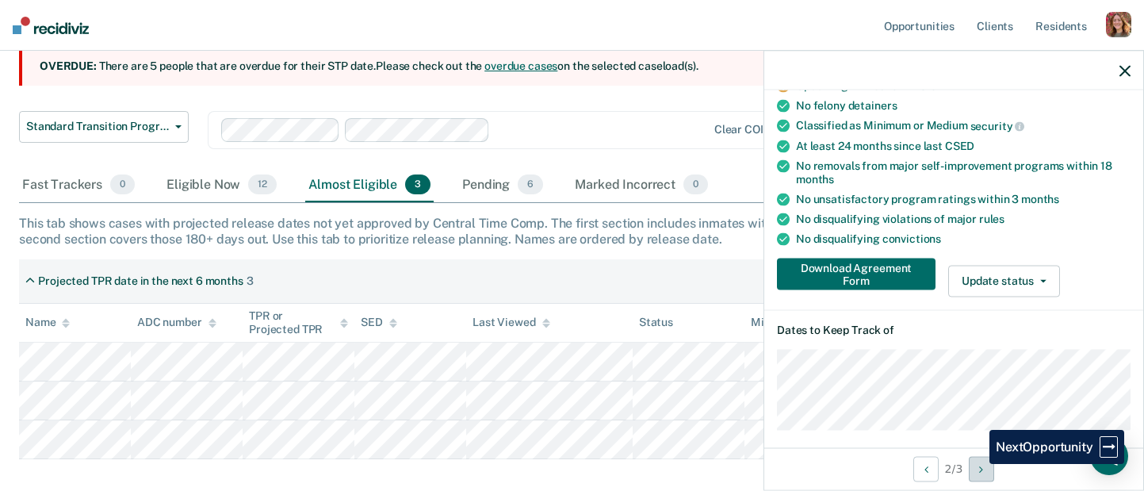
click at [977, 464] on button "Next Opportunity" at bounding box center [981, 468] width 25 height 25
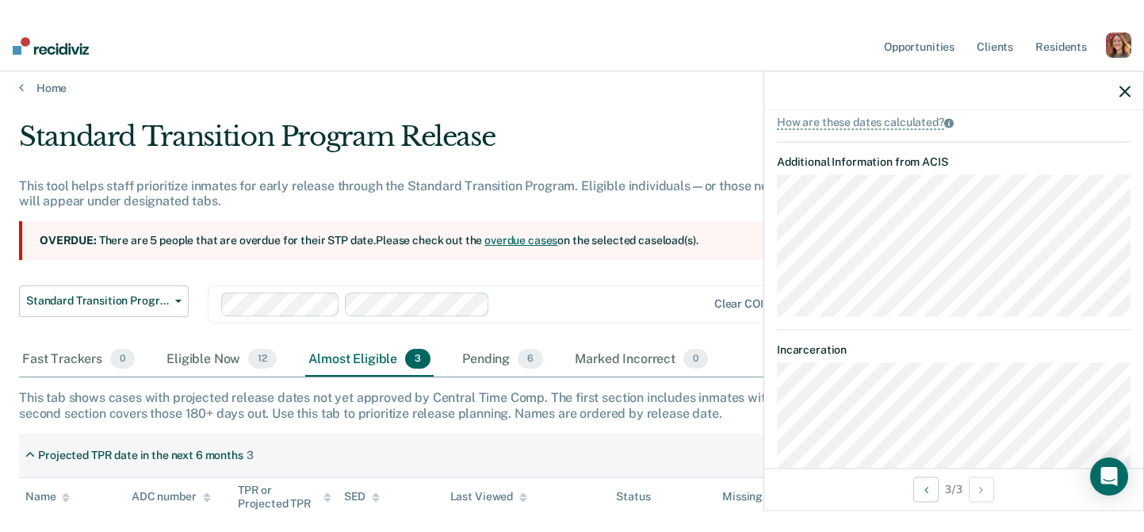
scroll to position [0, 0]
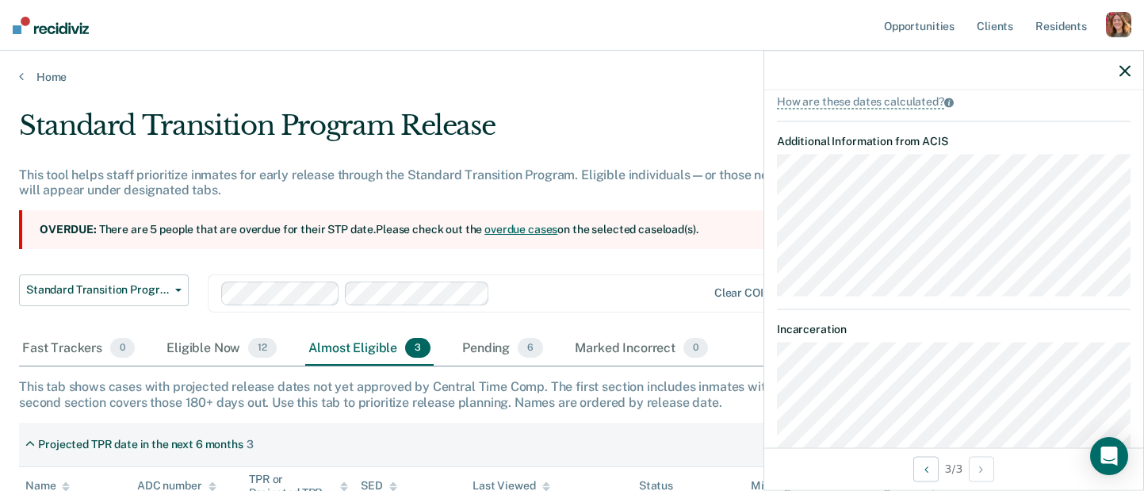
click at [1122, 70] on icon "button" at bounding box center [1124, 70] width 11 height 11
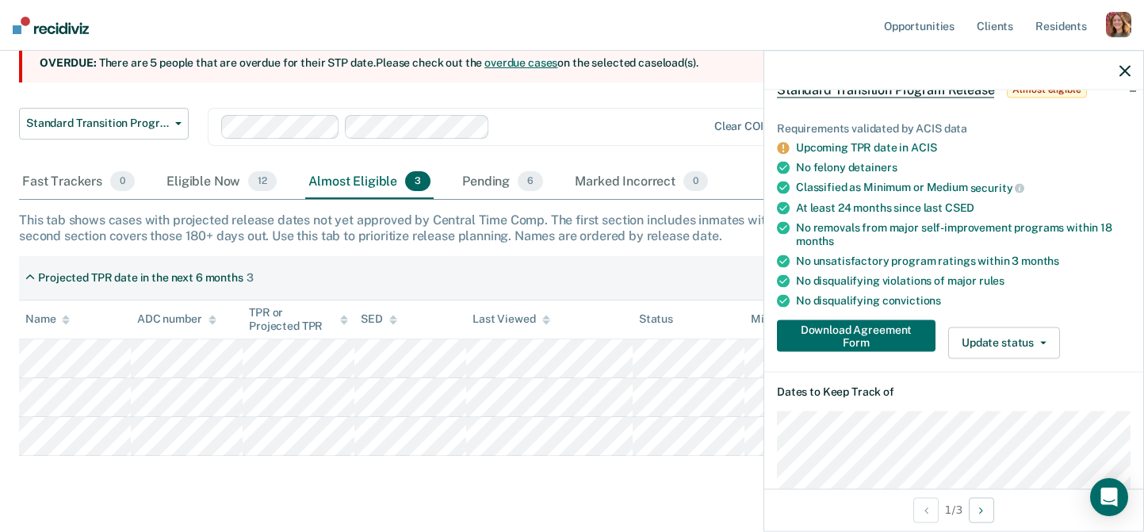
scroll to position [86, 0]
